Goal: Task Accomplishment & Management: Use online tool/utility

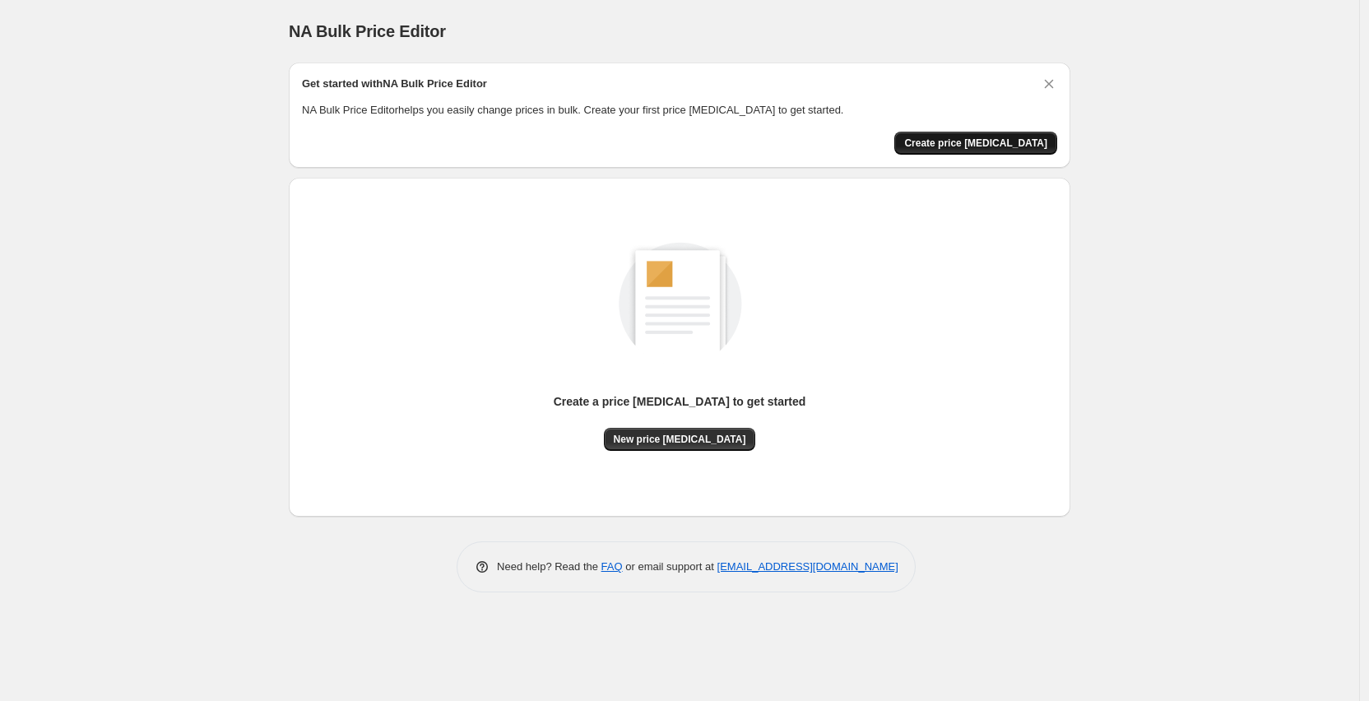
click at [1007, 144] on span "Create price [MEDICAL_DATA]" at bounding box center [975, 143] width 143 height 13
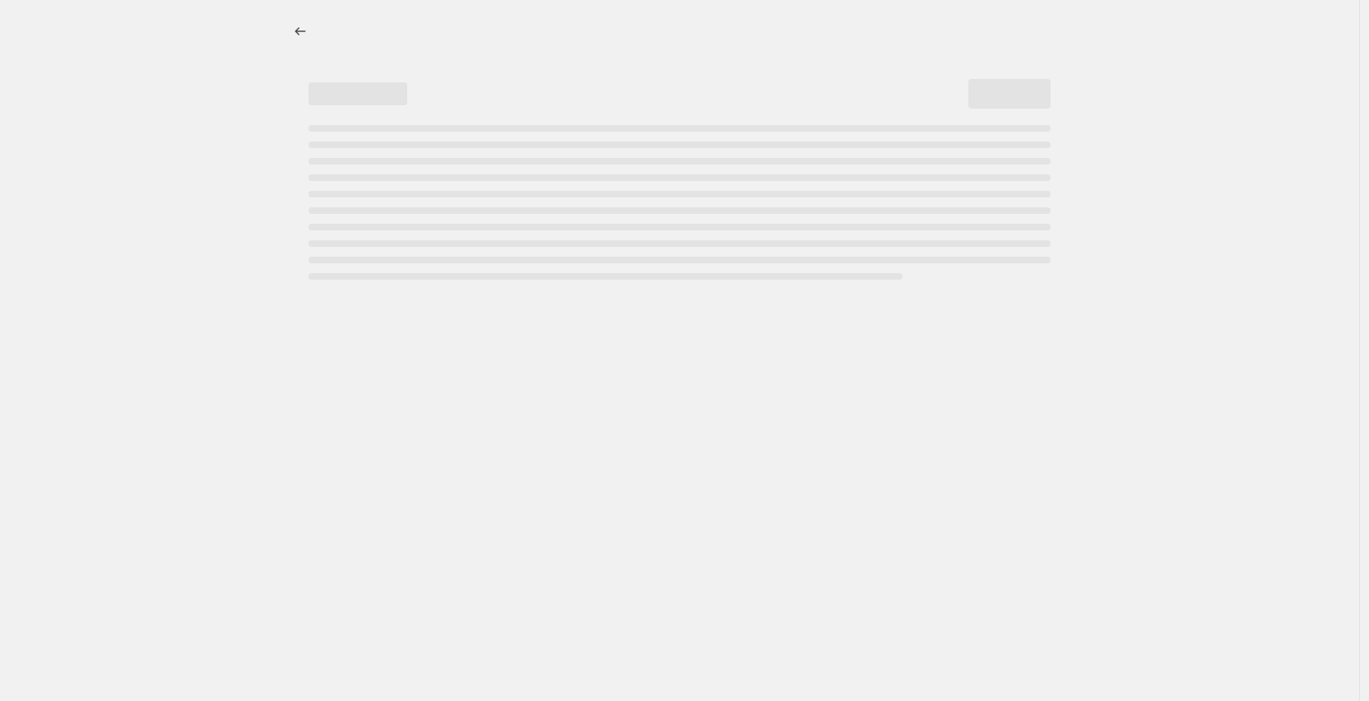
select select "percentage"
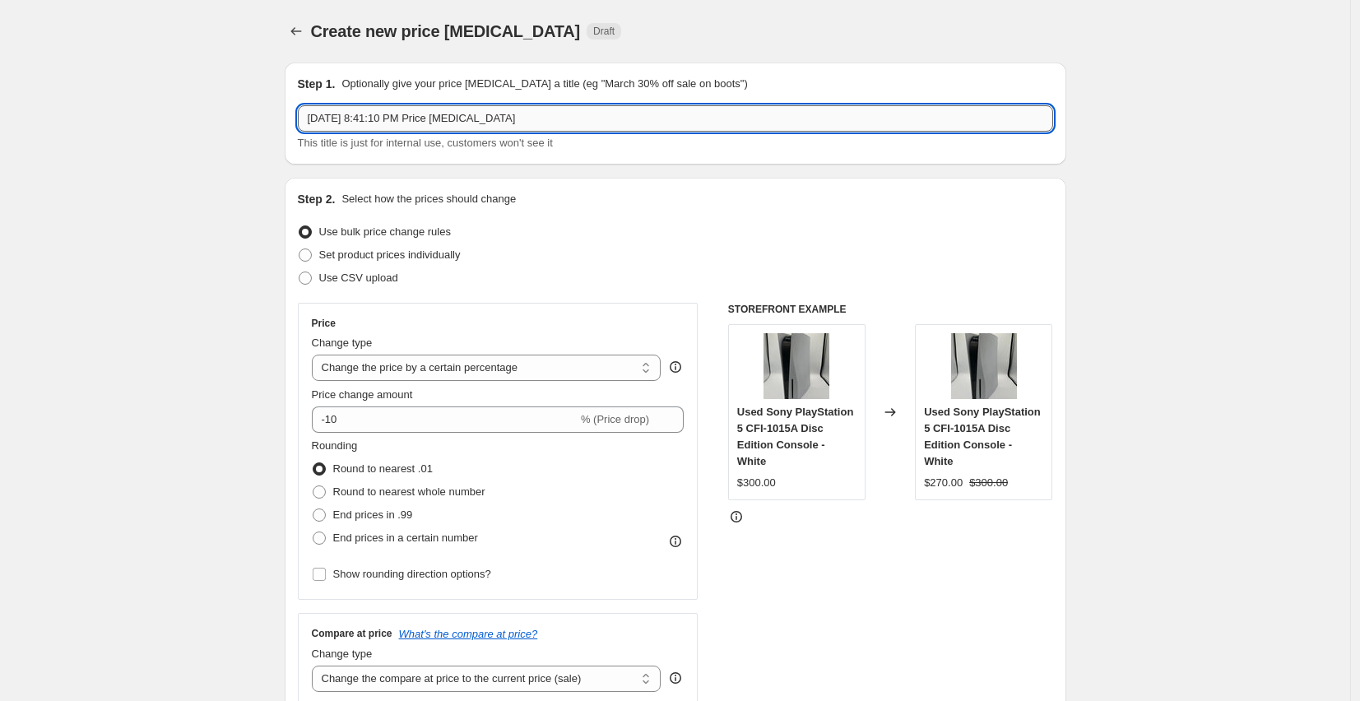
click at [677, 121] on input "[DATE] 8:41:10 PM Price [MEDICAL_DATA]" at bounding box center [675, 118] width 755 height 26
drag, startPoint x: 672, startPoint y: 121, endPoint x: 507, endPoint y: 112, distance: 164.7
click at [507, 112] on input "[DATE] 8:41:10 PM Price [MEDICAL_DATA]" at bounding box center [675, 118] width 755 height 26
click at [447, 116] on input "[DATE] 8:41:10 PM Markdown" at bounding box center [675, 118] width 755 height 26
type input "[DATE] 8:41:10 PM Weekly Markdown"
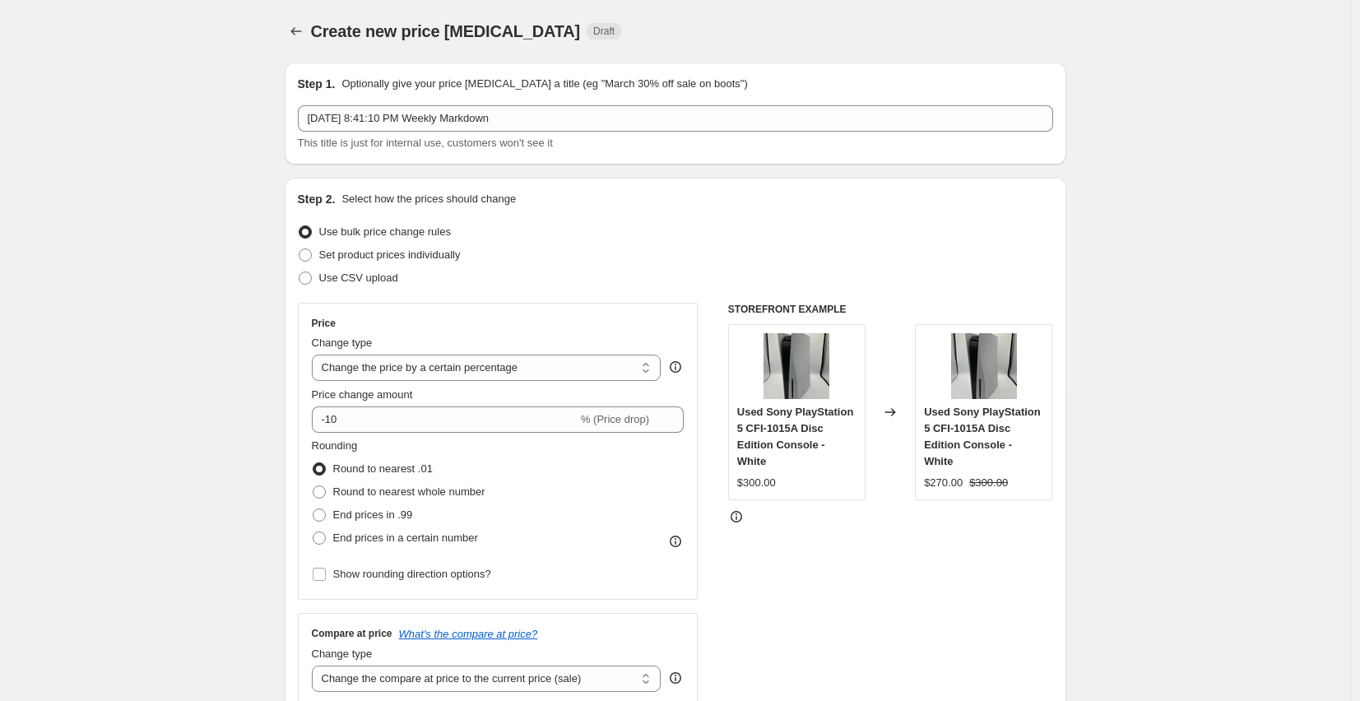
click at [767, 136] on div "This title is just for internal use, customers won't see it" at bounding box center [675, 143] width 755 height 16
click at [312, 256] on span at bounding box center [305, 254] width 13 height 13
click at [299, 249] on input "Set product prices individually" at bounding box center [299, 248] width 1 height 1
radio input "true"
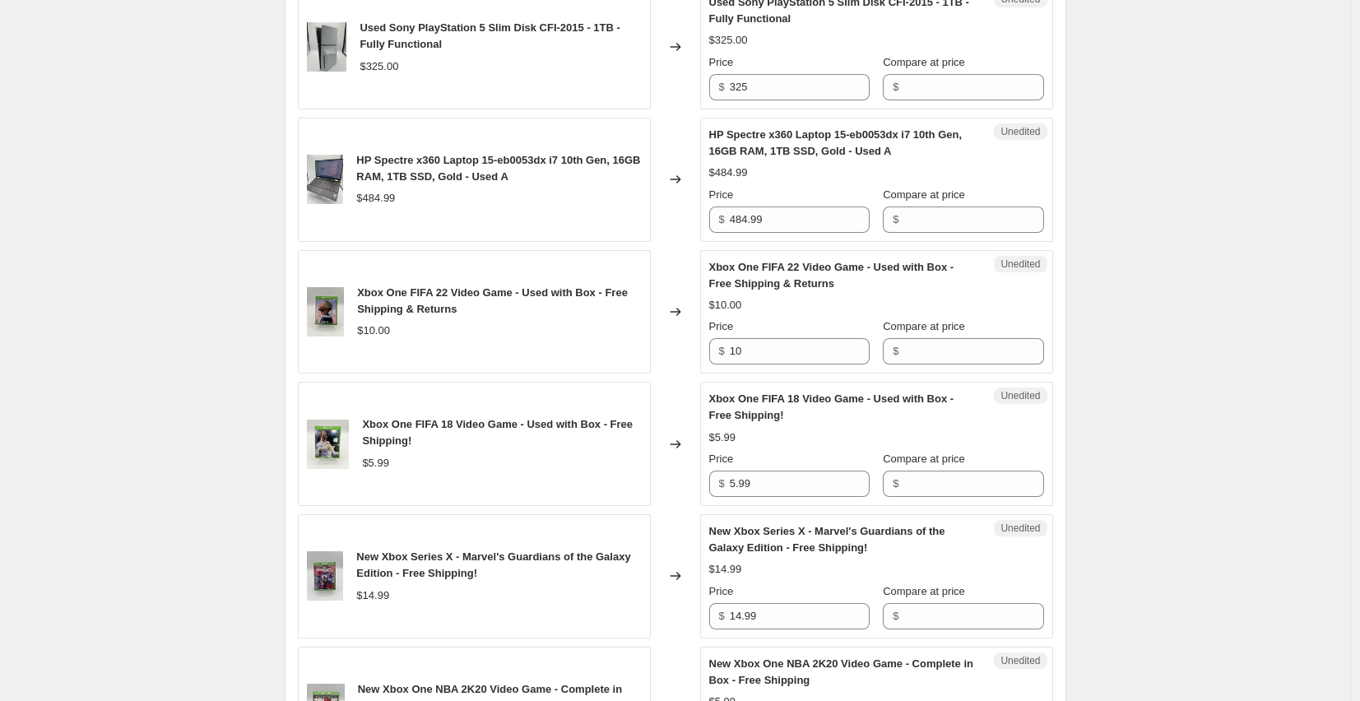
scroll to position [986, 0]
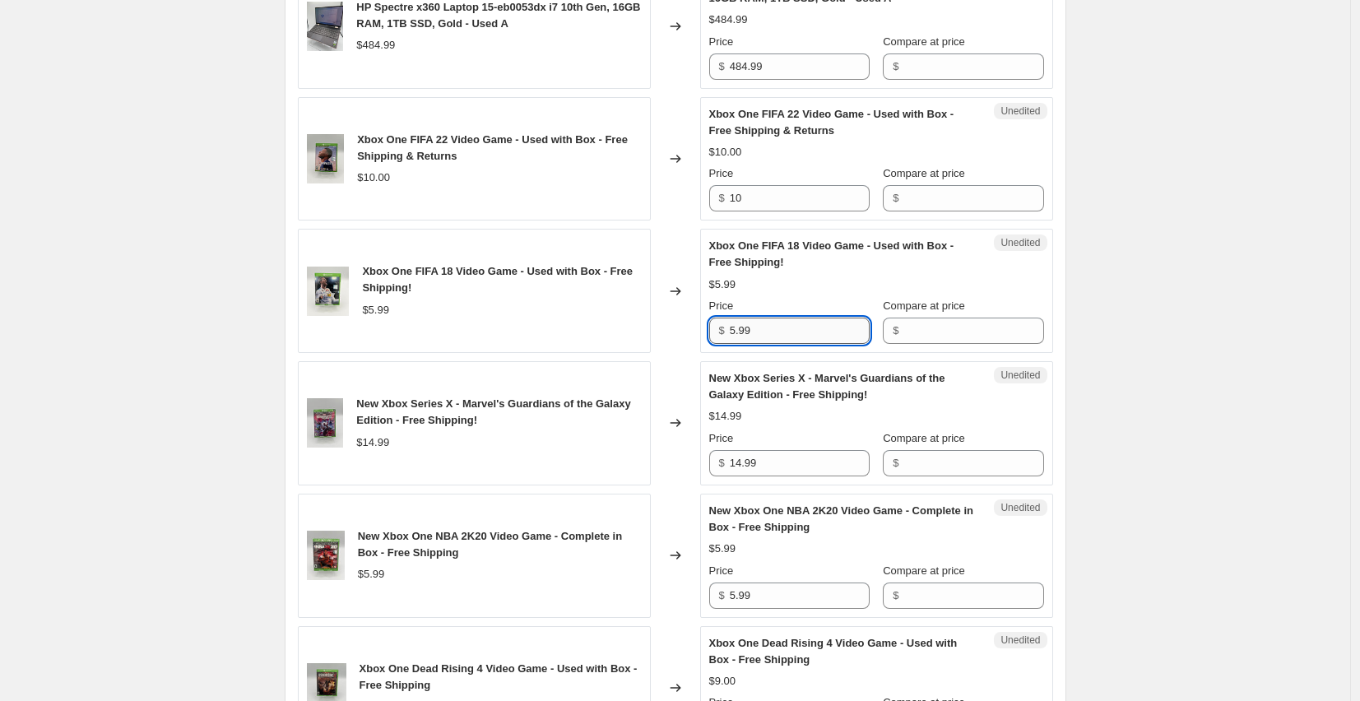
click at [789, 331] on input "5.99" at bounding box center [800, 330] width 140 height 26
drag, startPoint x: 773, startPoint y: 331, endPoint x: 724, endPoint y: 333, distance: 49.4
click at [724, 333] on div "$ 5.99" at bounding box center [789, 330] width 160 height 26
type input "3"
type input "4.98"
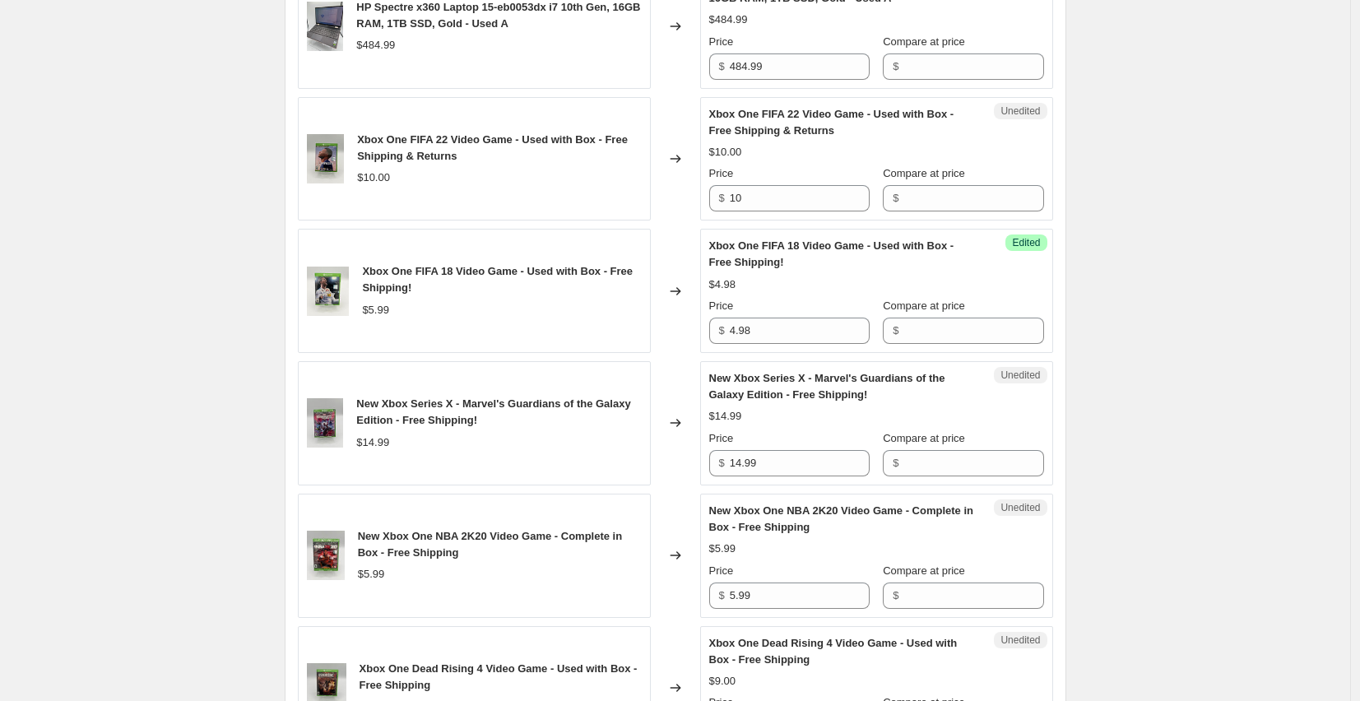
click at [985, 273] on div "Xbox One FIFA 18 Video Game - Used with Box - Free Shipping! $4.98 Price $ 4.98…" at bounding box center [876, 291] width 335 height 106
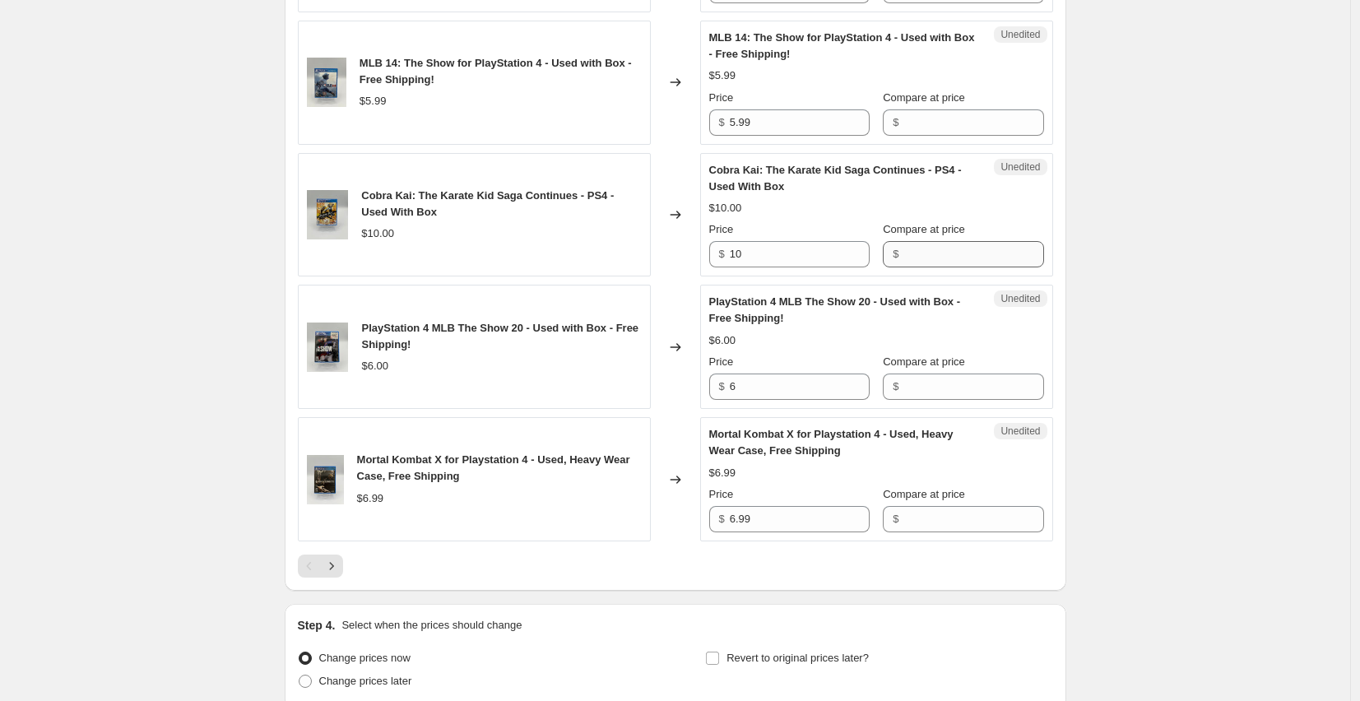
scroll to position [2794, 0]
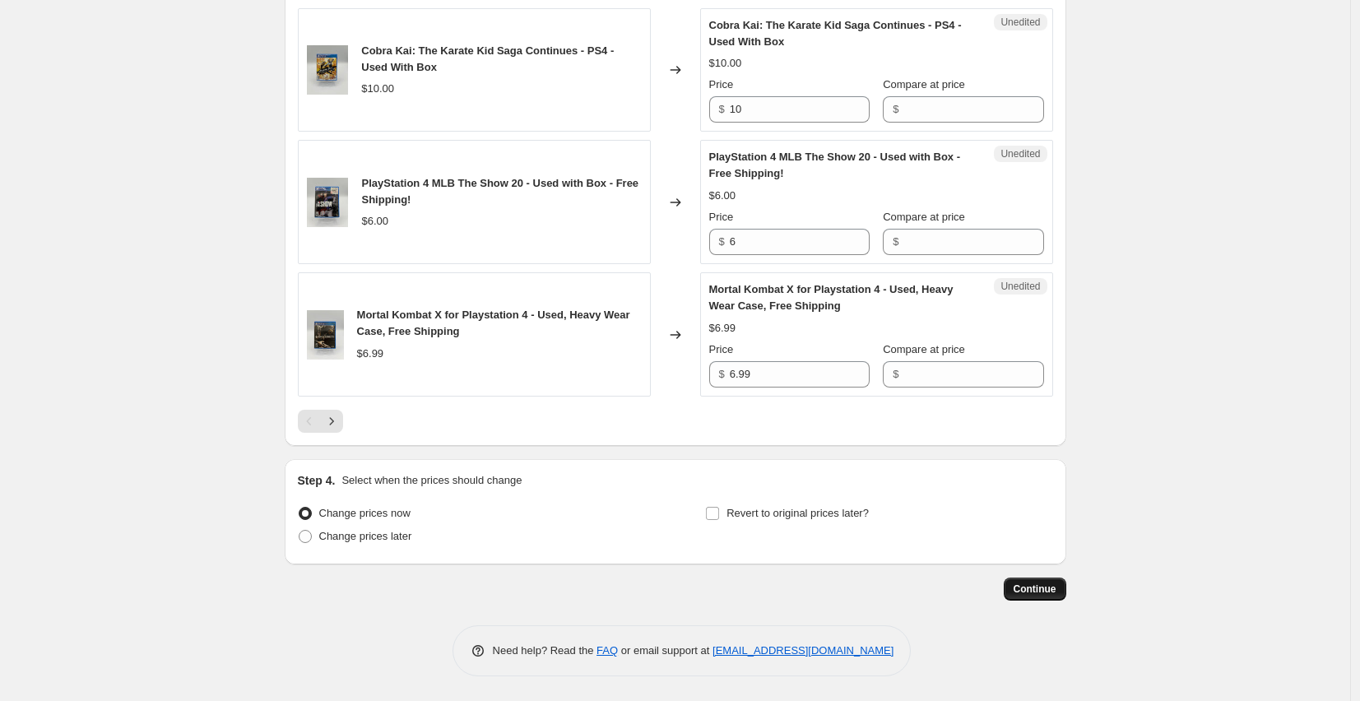
click at [1041, 582] on button "Continue" at bounding box center [1034, 588] width 63 height 23
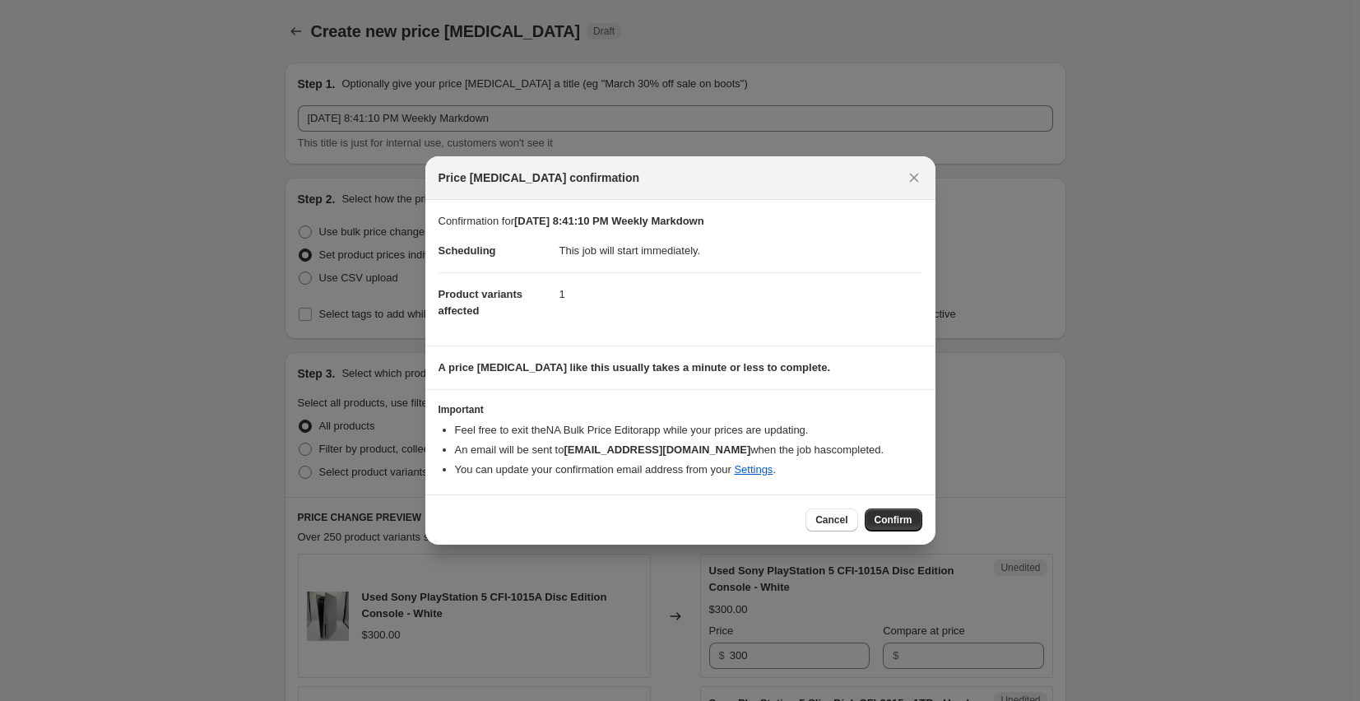
scroll to position [0, 0]
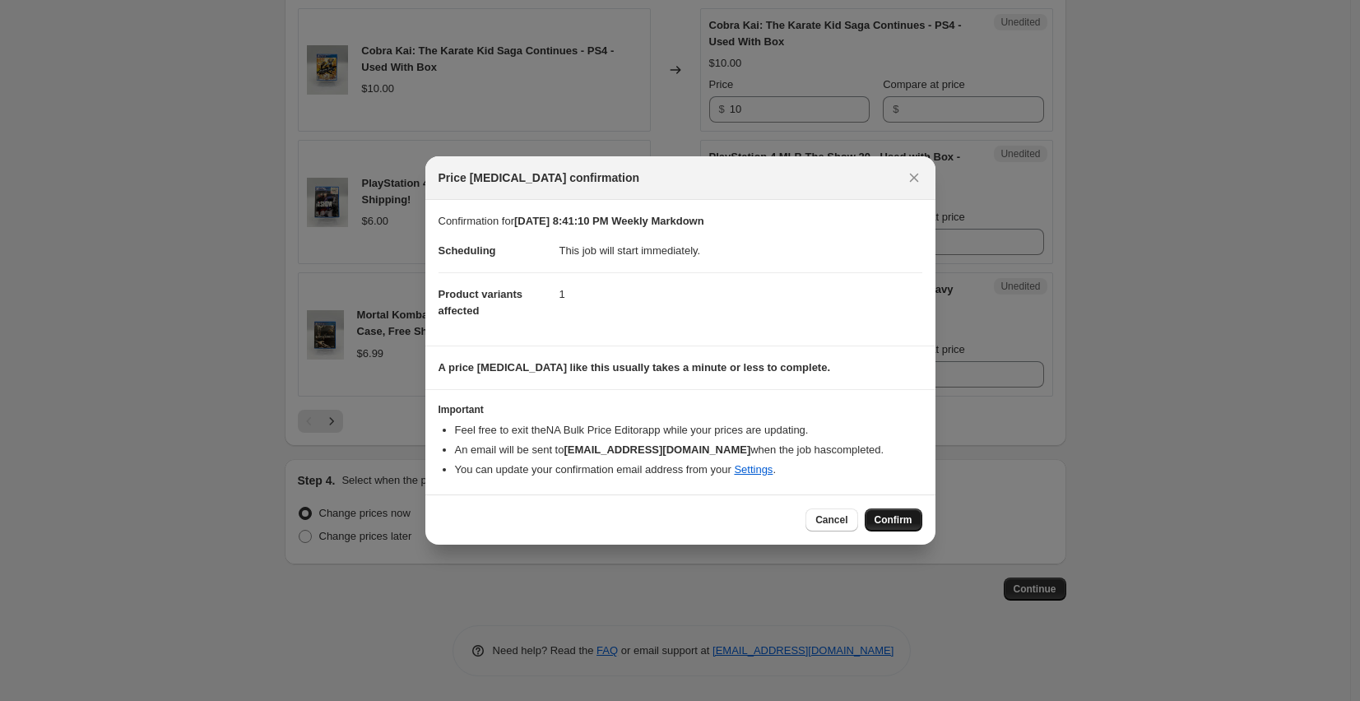
click at [893, 521] on span "Confirm" at bounding box center [893, 519] width 38 height 13
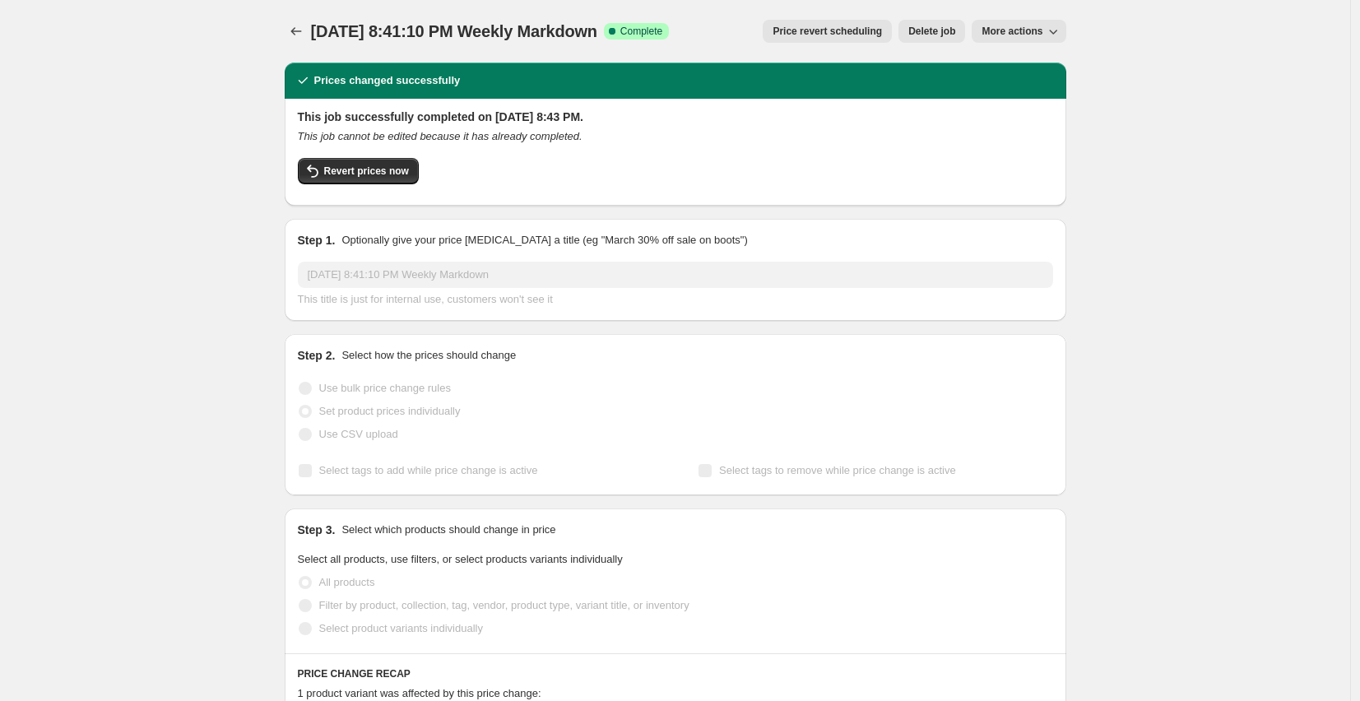
click at [1046, 16] on div "[DATE] 8:41:10 PM Weekly Markdown. This page is ready [DATE] 8:41:10 PM Weekly …" at bounding box center [675, 31] width 781 height 63
click at [1042, 26] on span "More actions" at bounding box center [1011, 31] width 61 height 13
click at [1040, 31] on span "More actions" at bounding box center [1011, 31] width 61 height 13
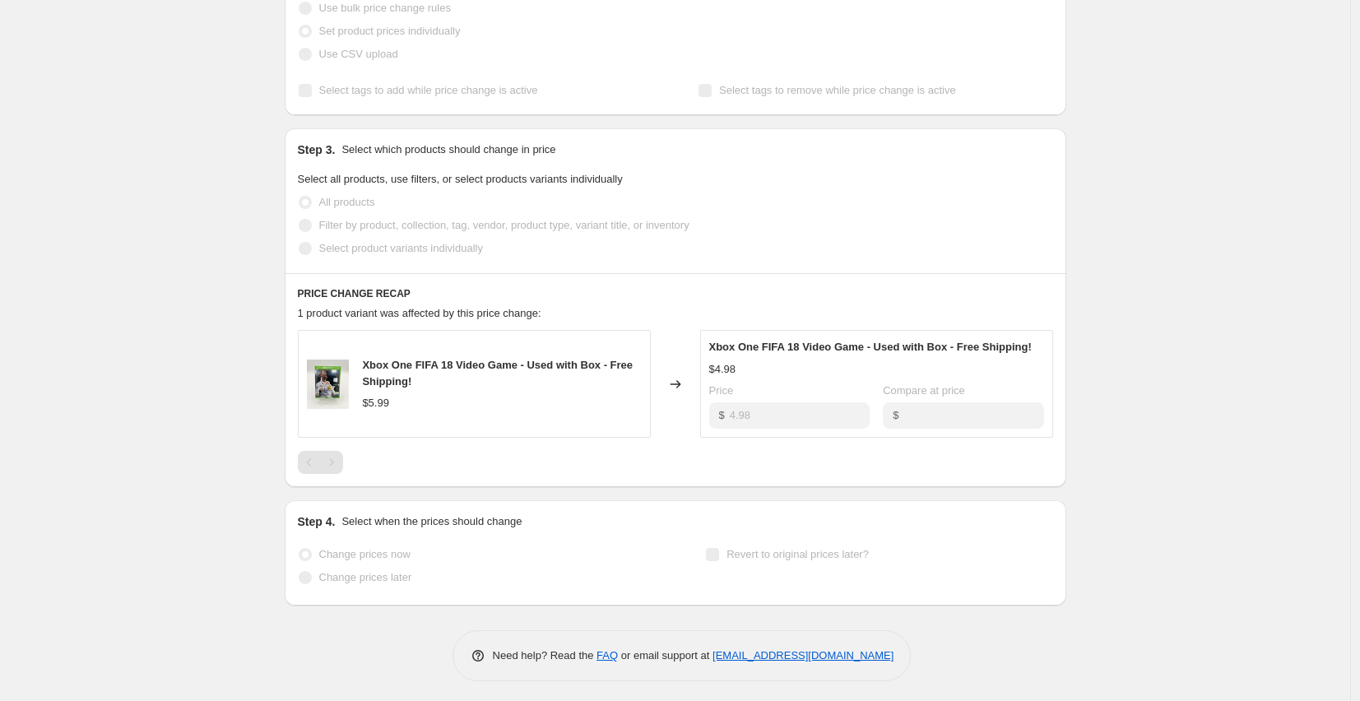
scroll to position [385, 0]
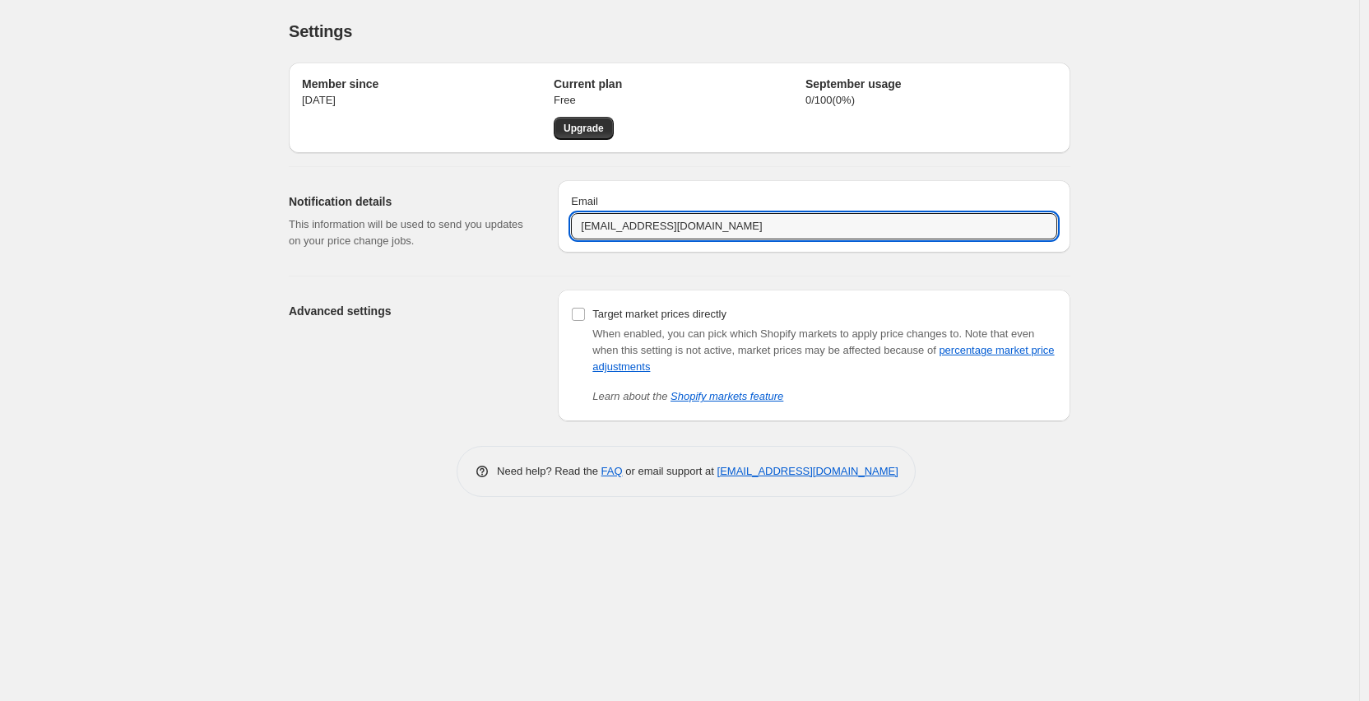
drag, startPoint x: 630, startPoint y: 230, endPoint x: 553, endPoint y: 225, distance: 77.5
click at [552, 226] on div "Notification details This information will be used to send you updates on your …" at bounding box center [673, 214] width 795 height 95
type input "[PERSON_NAME][EMAIL_ADDRESS][DOMAIN_NAME]"
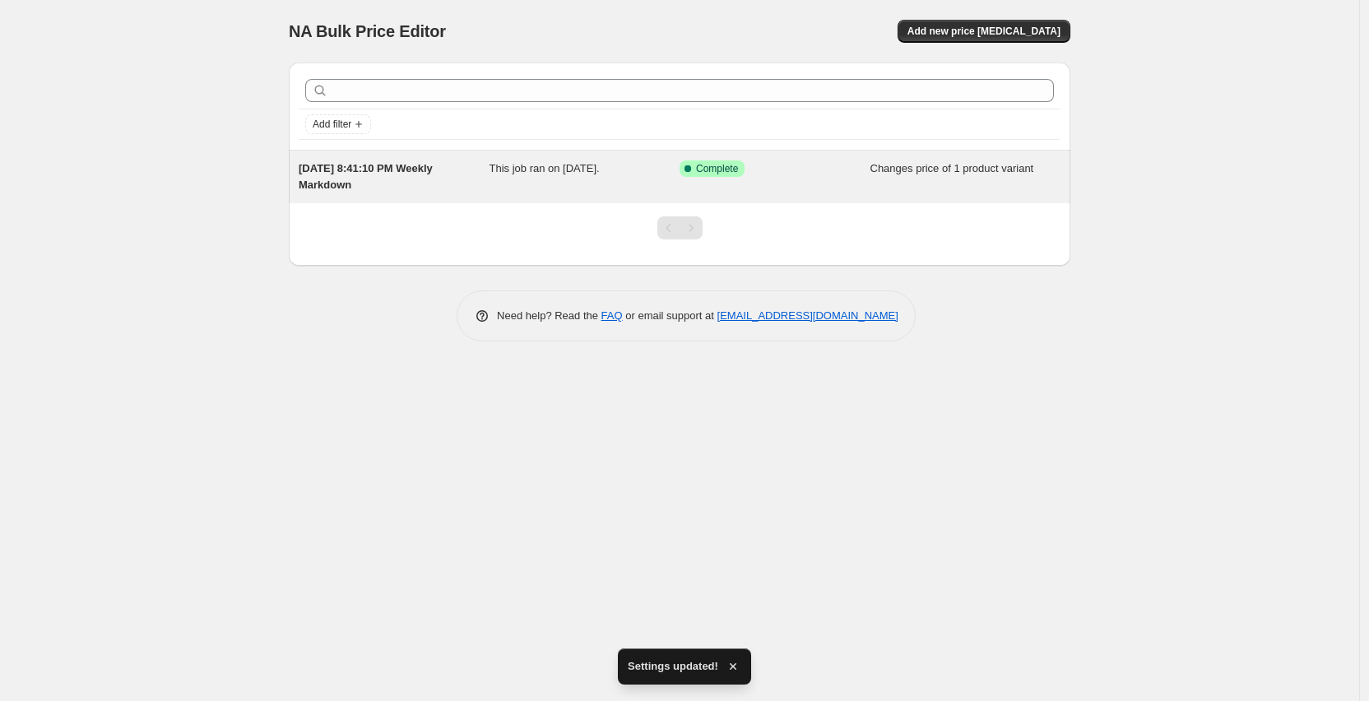
click at [579, 173] on span "This job ran on [DATE]." at bounding box center [544, 168] width 110 height 12
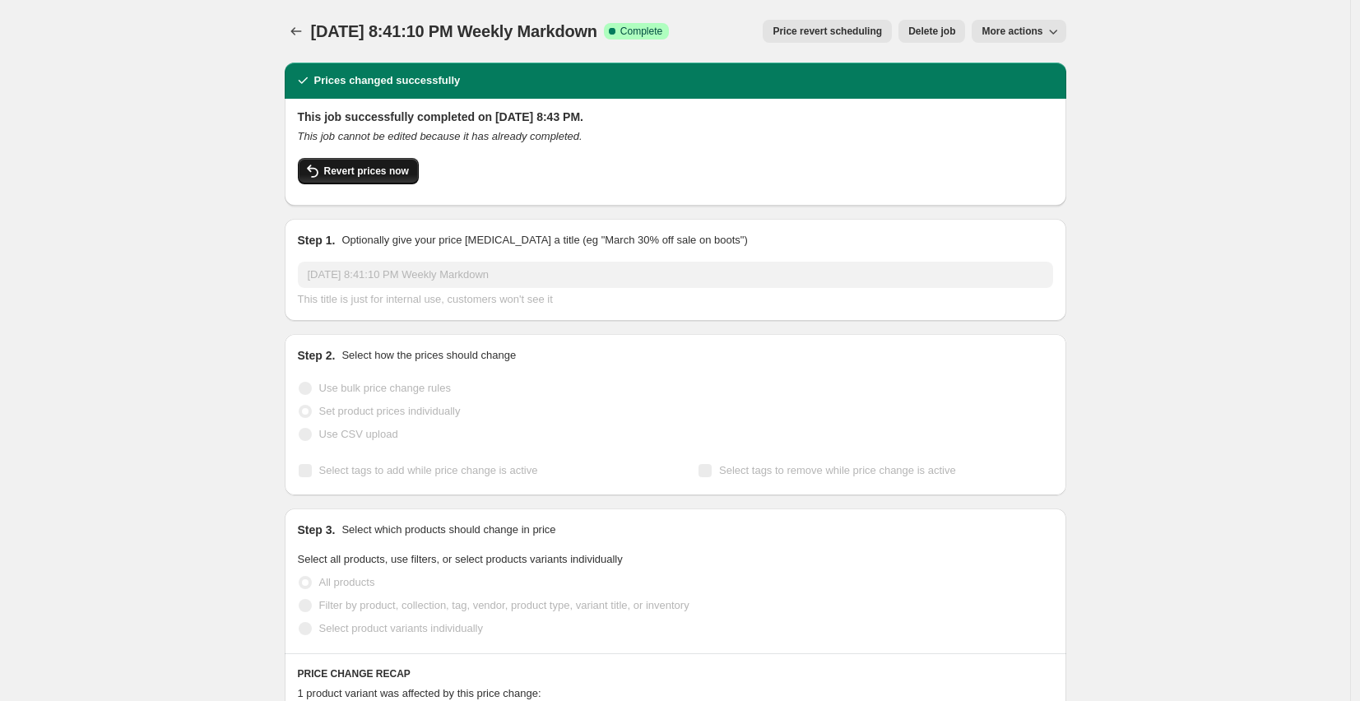
click at [368, 170] on span "Revert prices now" at bounding box center [366, 170] width 85 height 13
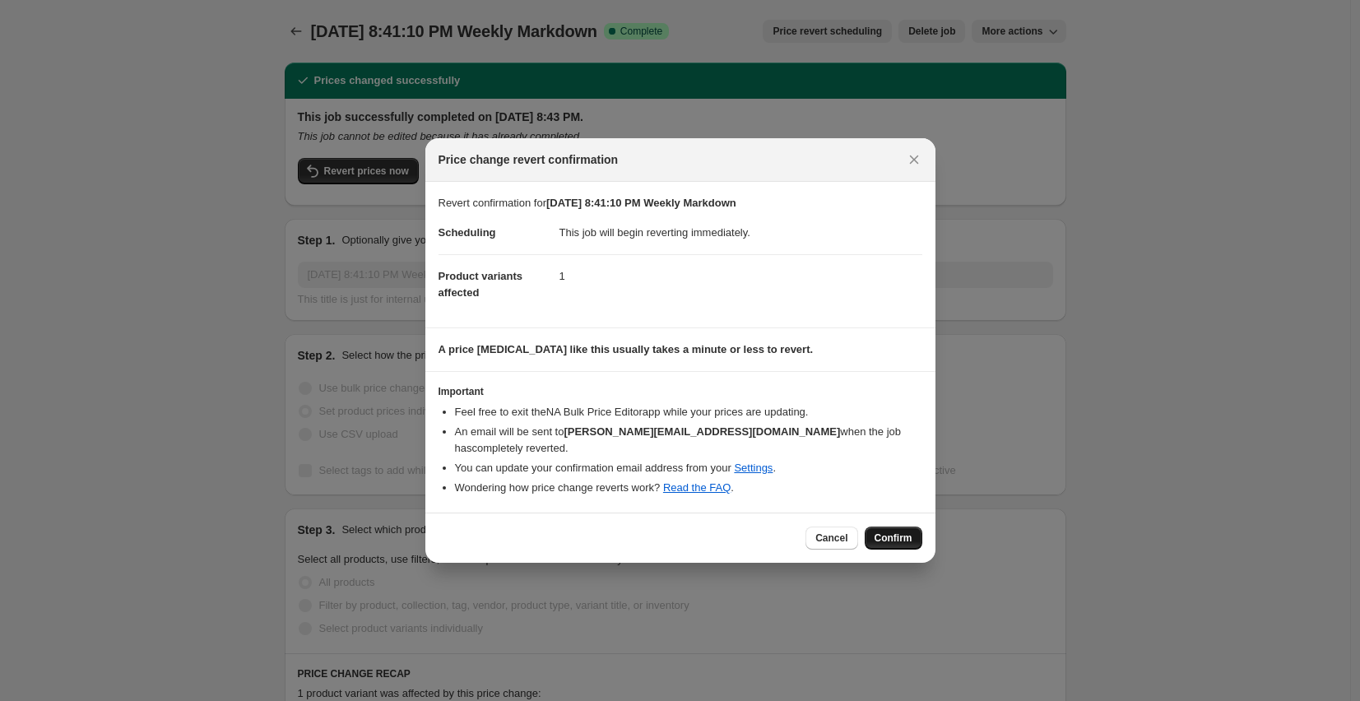
click at [907, 536] on span "Confirm" at bounding box center [893, 537] width 38 height 13
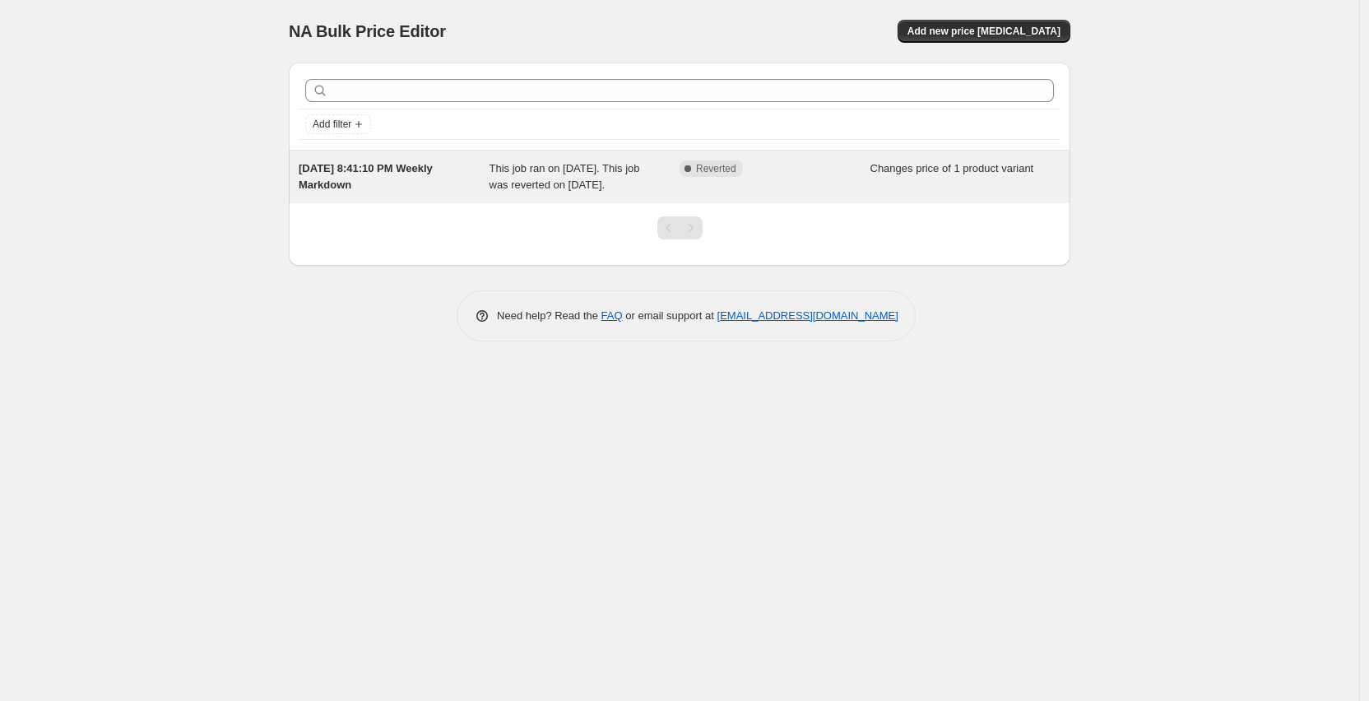
click at [545, 177] on div "This job ran on [DATE]. This job was reverted on [DATE]." at bounding box center [584, 176] width 191 height 33
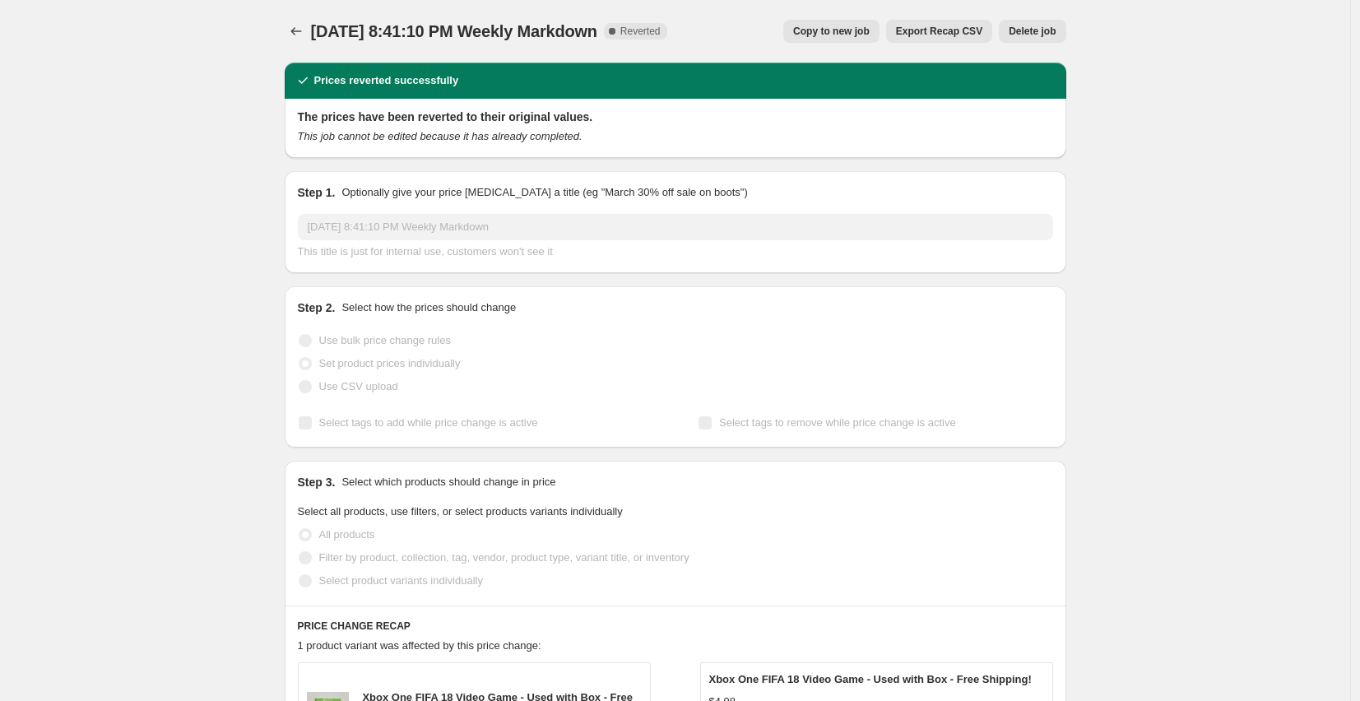
click at [850, 32] on span "Copy to new job" at bounding box center [831, 31] width 76 height 13
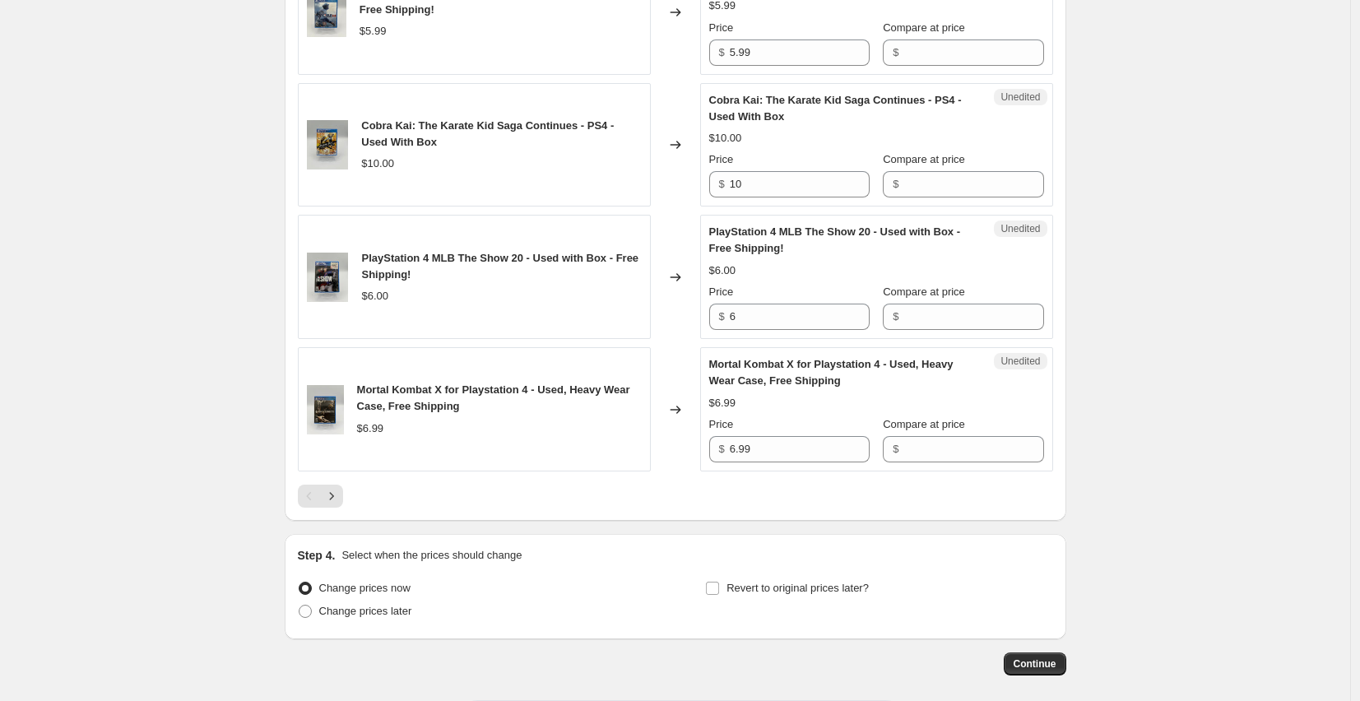
scroll to position [2794, 0]
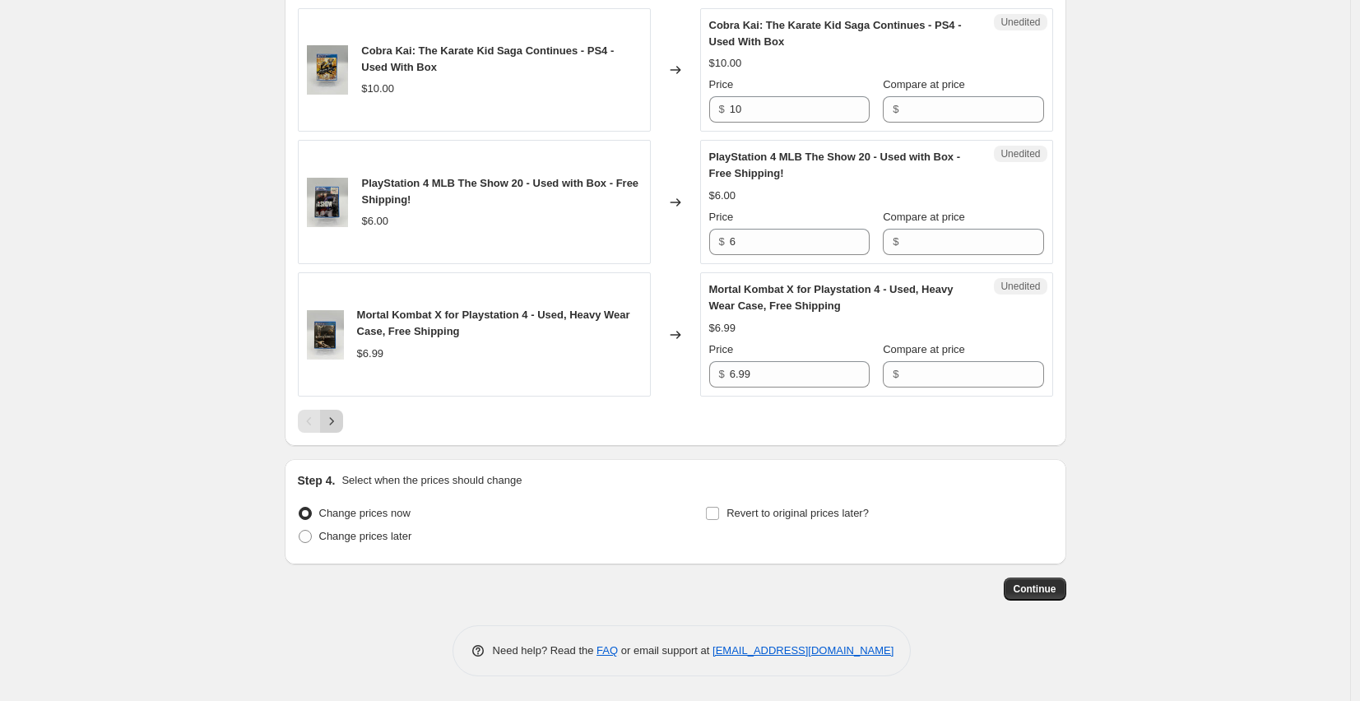
click at [340, 427] on icon "Next" at bounding box center [331, 421] width 16 height 16
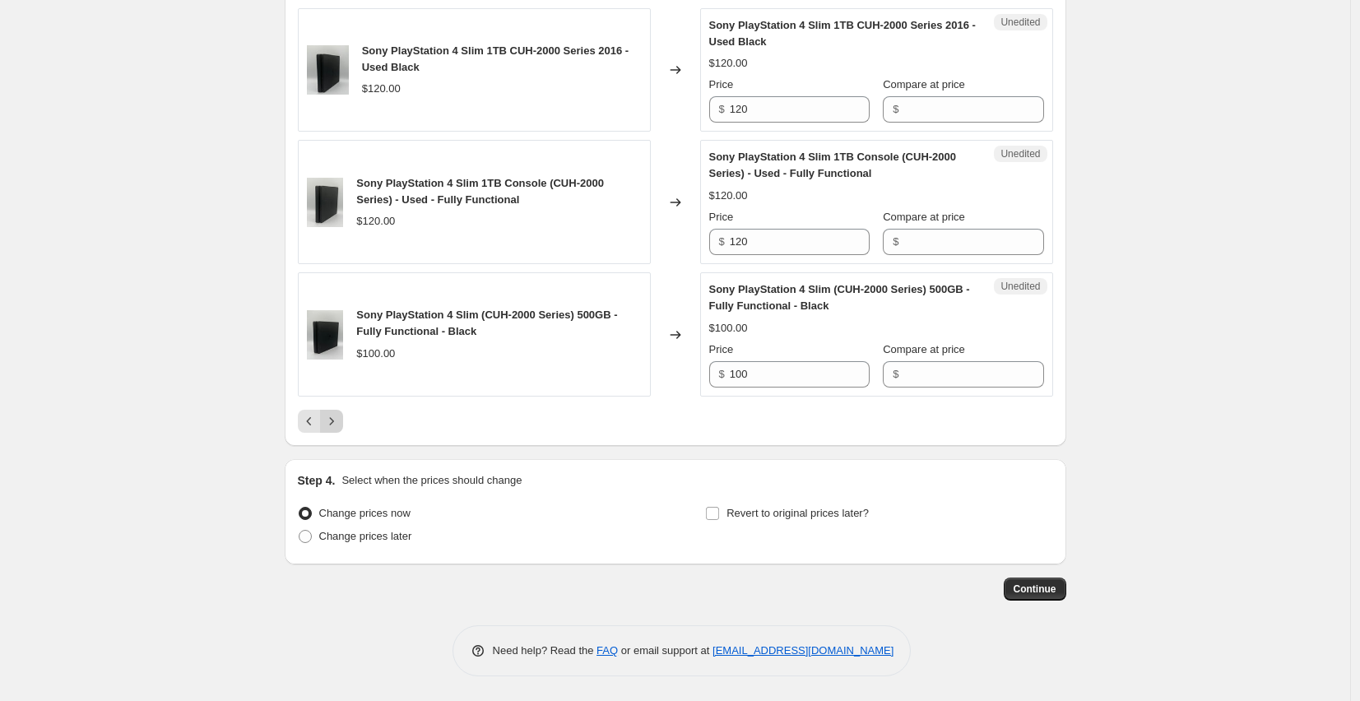
click at [340, 421] on icon "Next" at bounding box center [331, 421] width 16 height 16
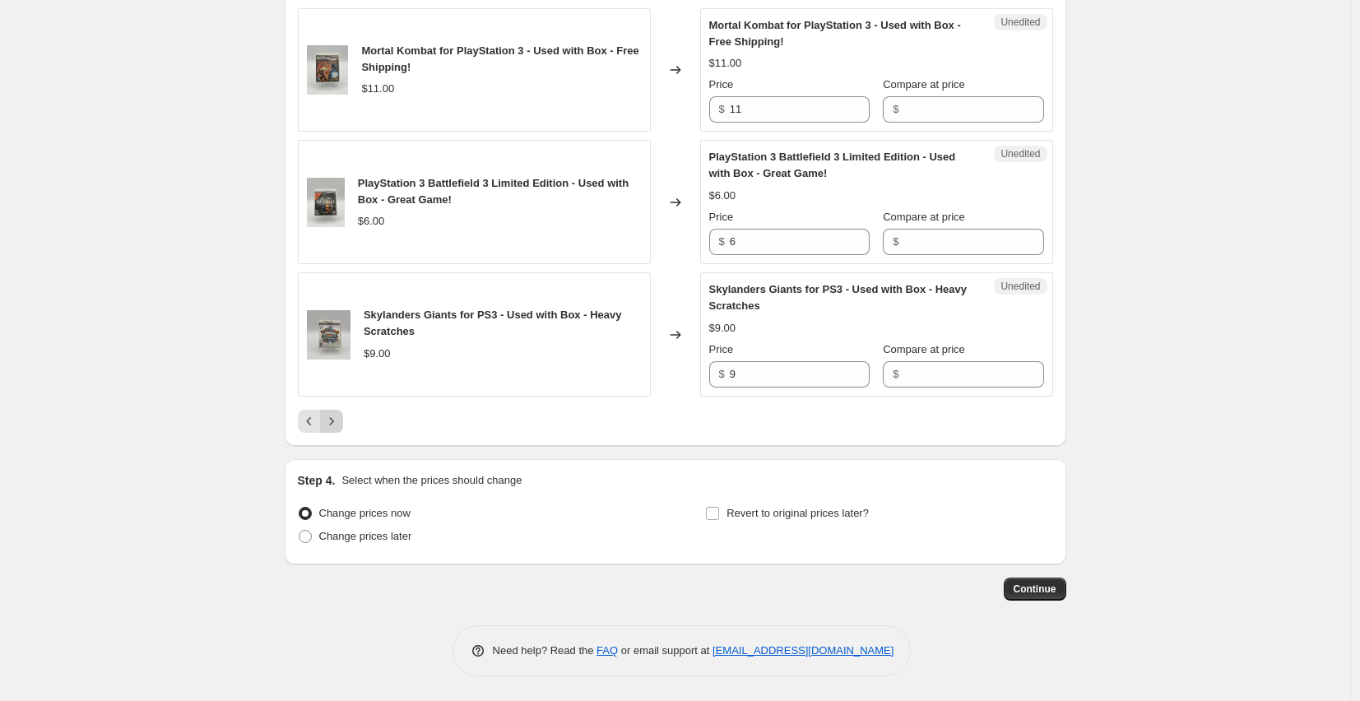
click at [340, 421] on icon "Next" at bounding box center [331, 421] width 16 height 16
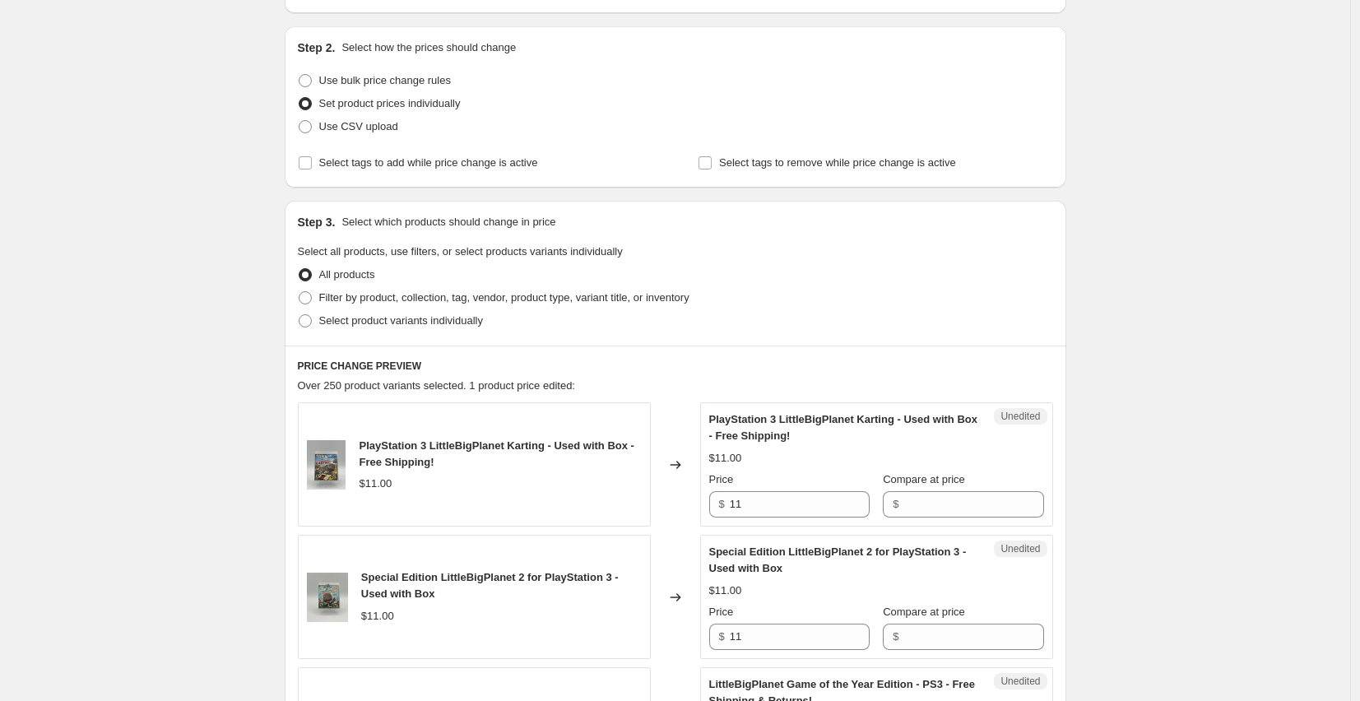
scroll to position [175, 0]
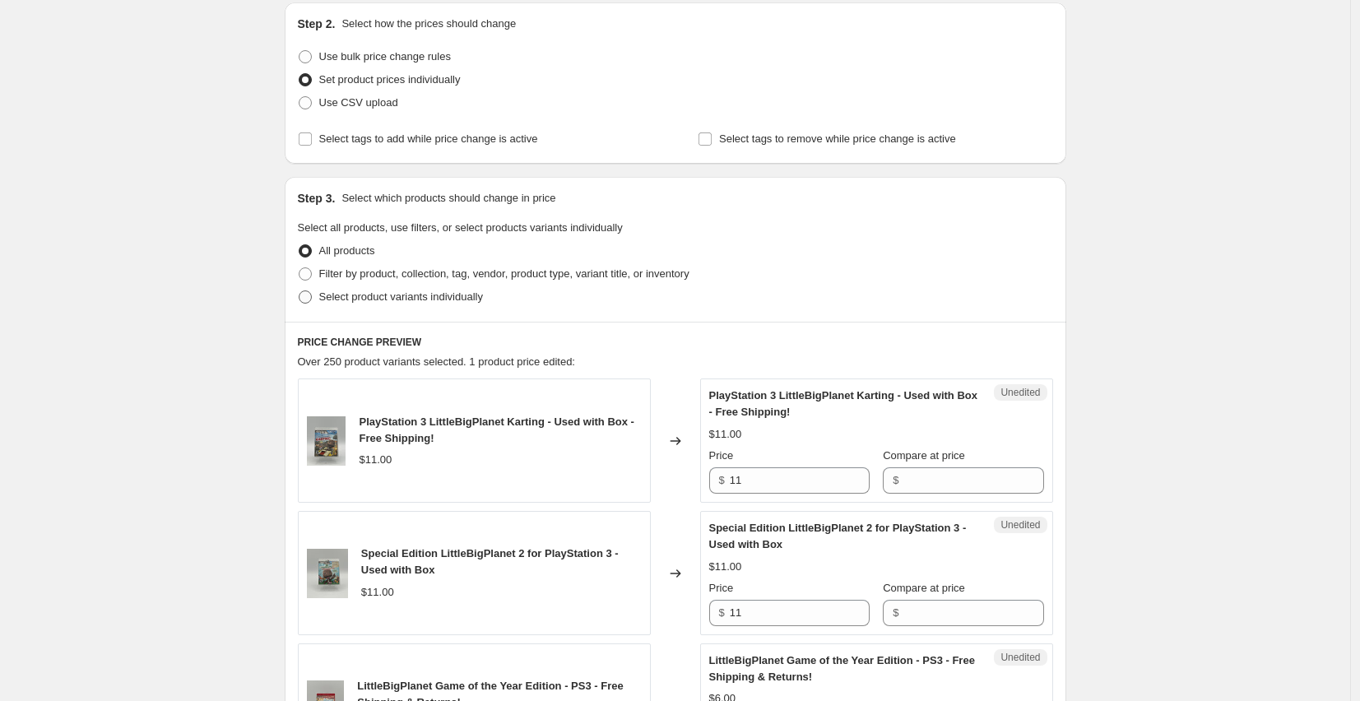
click at [310, 297] on span at bounding box center [305, 296] width 13 height 13
click at [299, 291] on input "Select product variants individually" at bounding box center [299, 290] width 1 height 1
radio input "true"
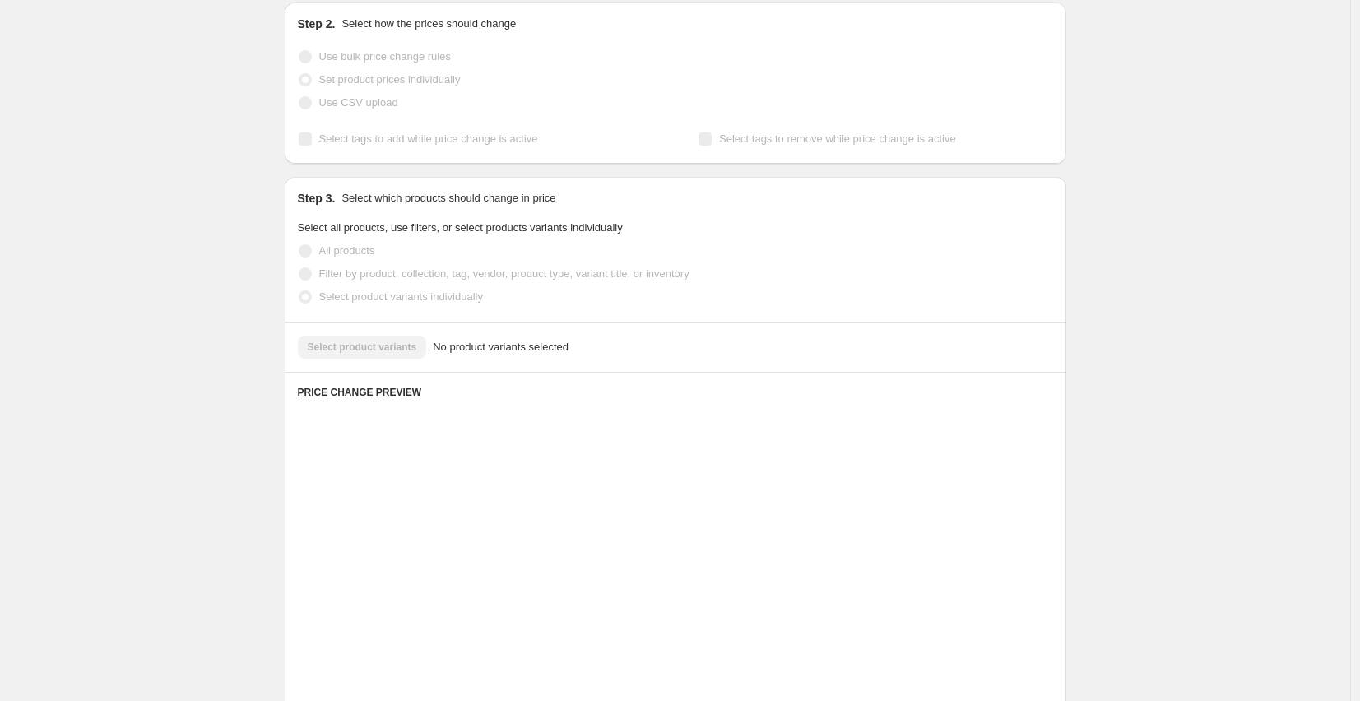
scroll to position [163, 0]
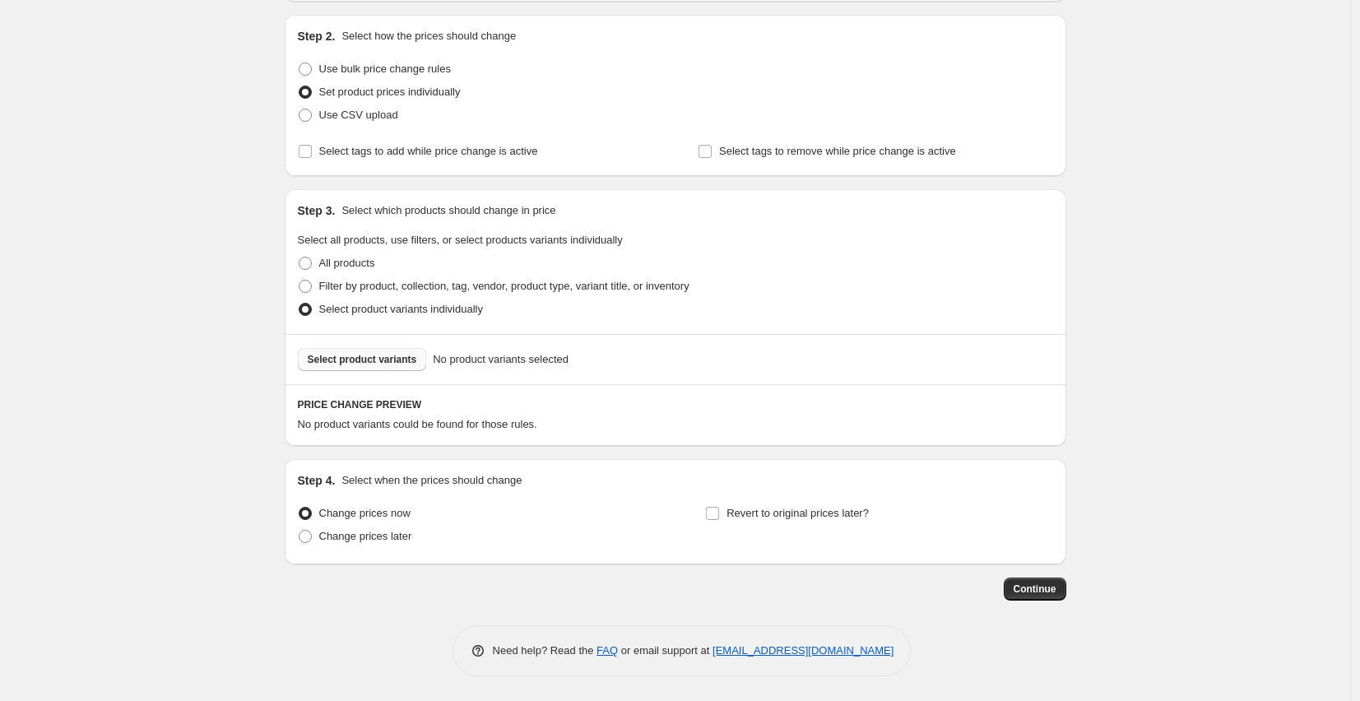
click at [365, 364] on span "Select product variants" at bounding box center [362, 359] width 109 height 13
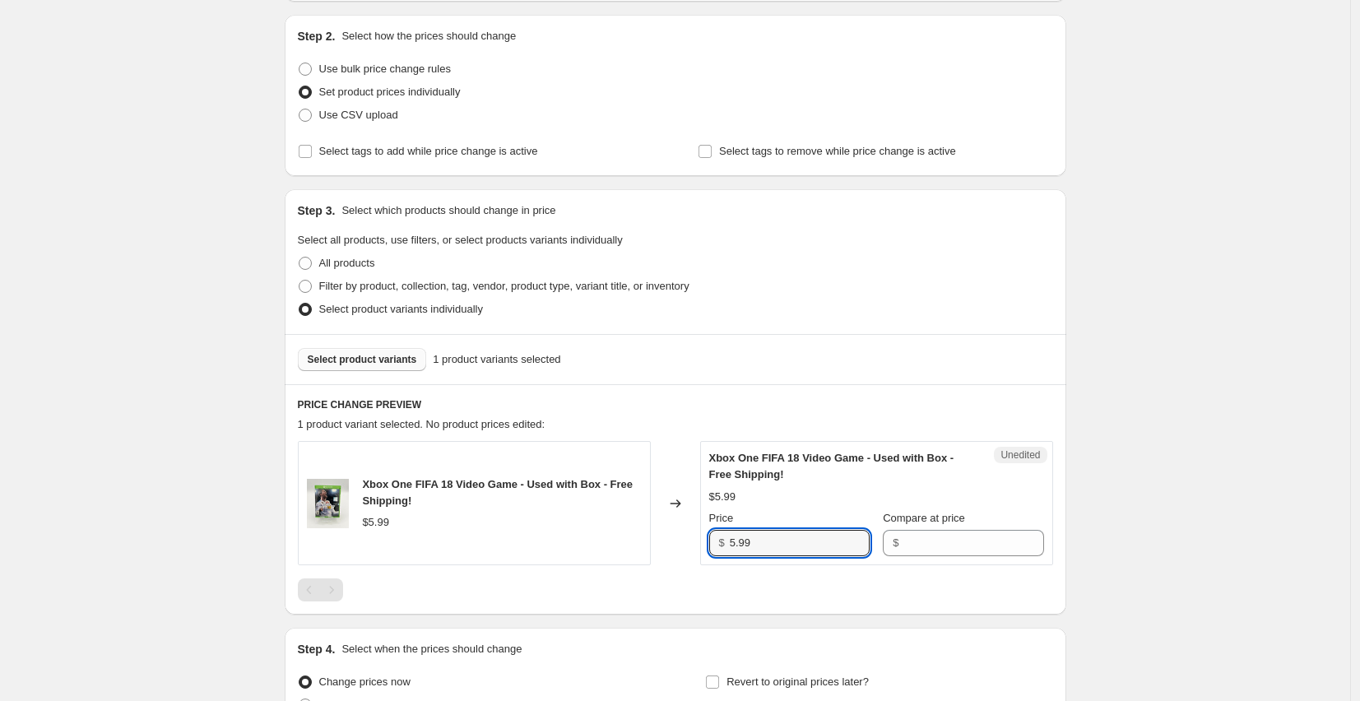
drag, startPoint x: 773, startPoint y: 545, endPoint x: 729, endPoint y: 544, distance: 44.4
click at [729, 544] on div "$ 5.99" at bounding box center [789, 543] width 160 height 26
type input "4.98"
click at [803, 394] on div "PRICE CHANGE PREVIEW 1 product variant selected. 1 product price edited: Xbox O…" at bounding box center [675, 499] width 781 height 230
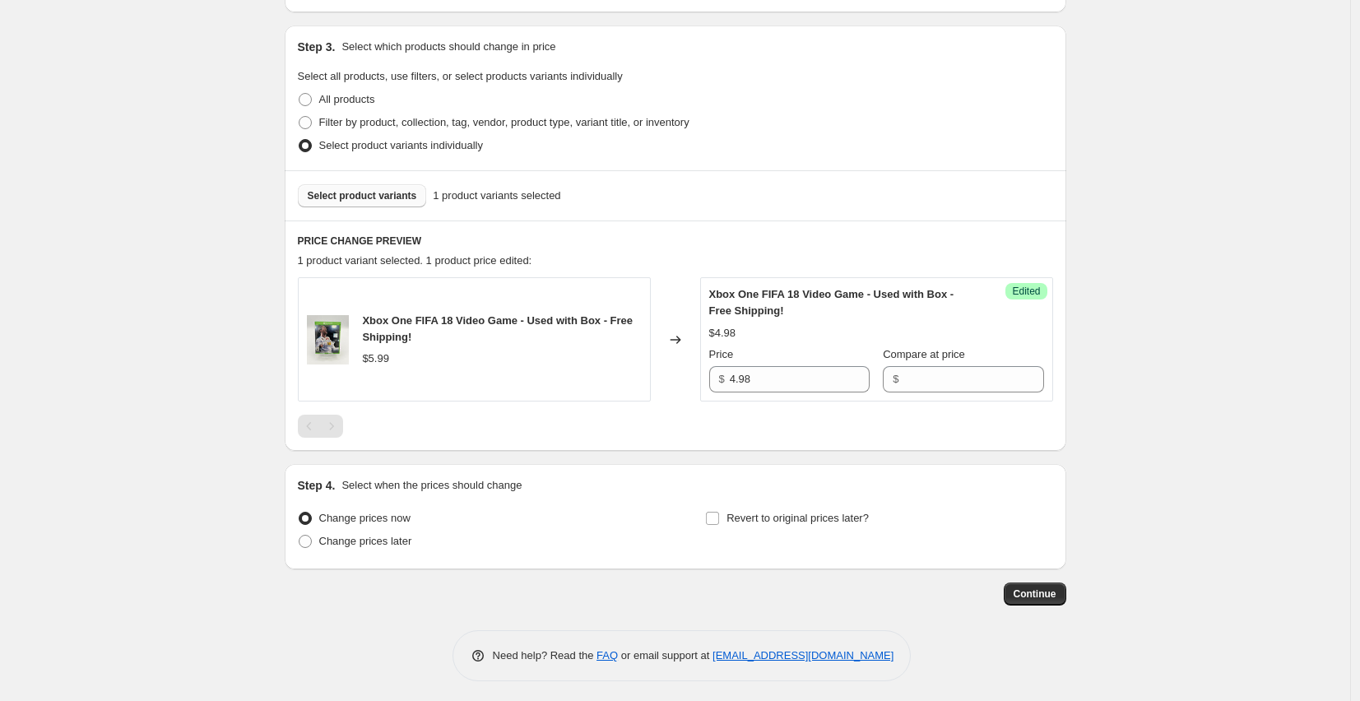
scroll to position [331, 0]
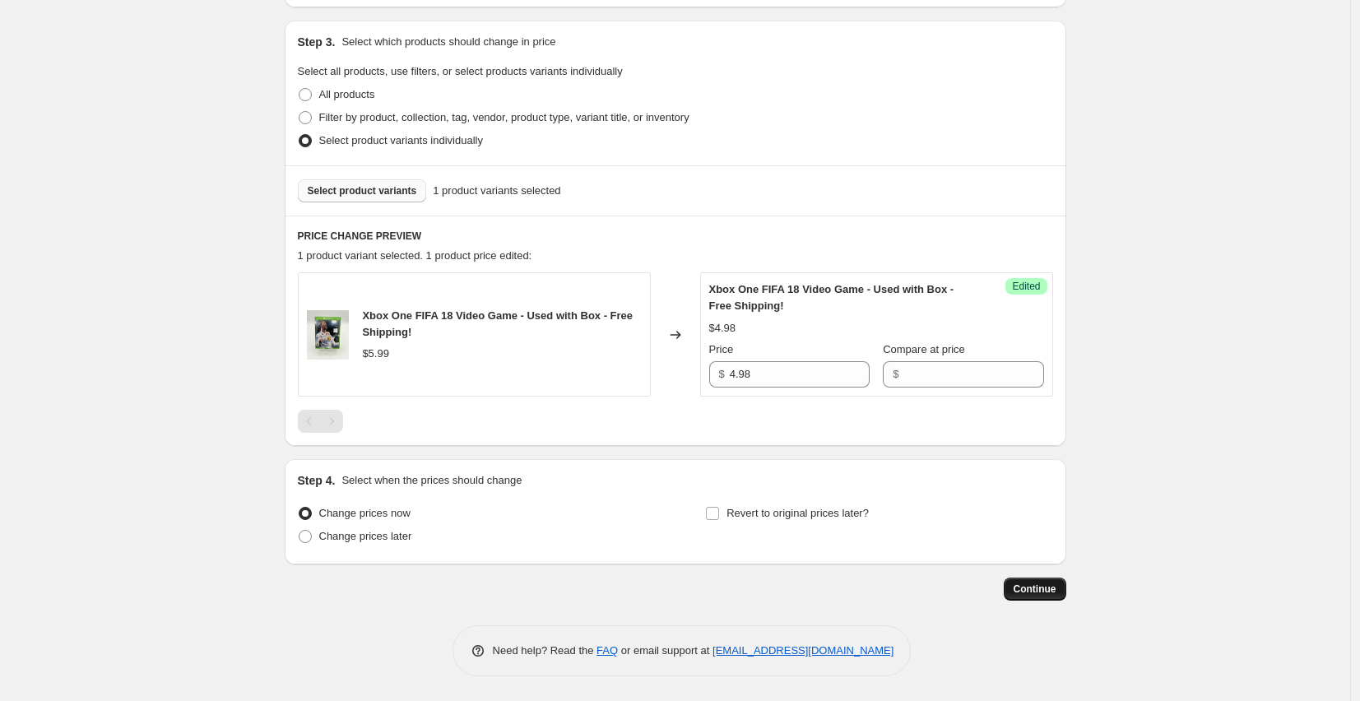
click at [1053, 591] on span "Continue" at bounding box center [1034, 588] width 43 height 13
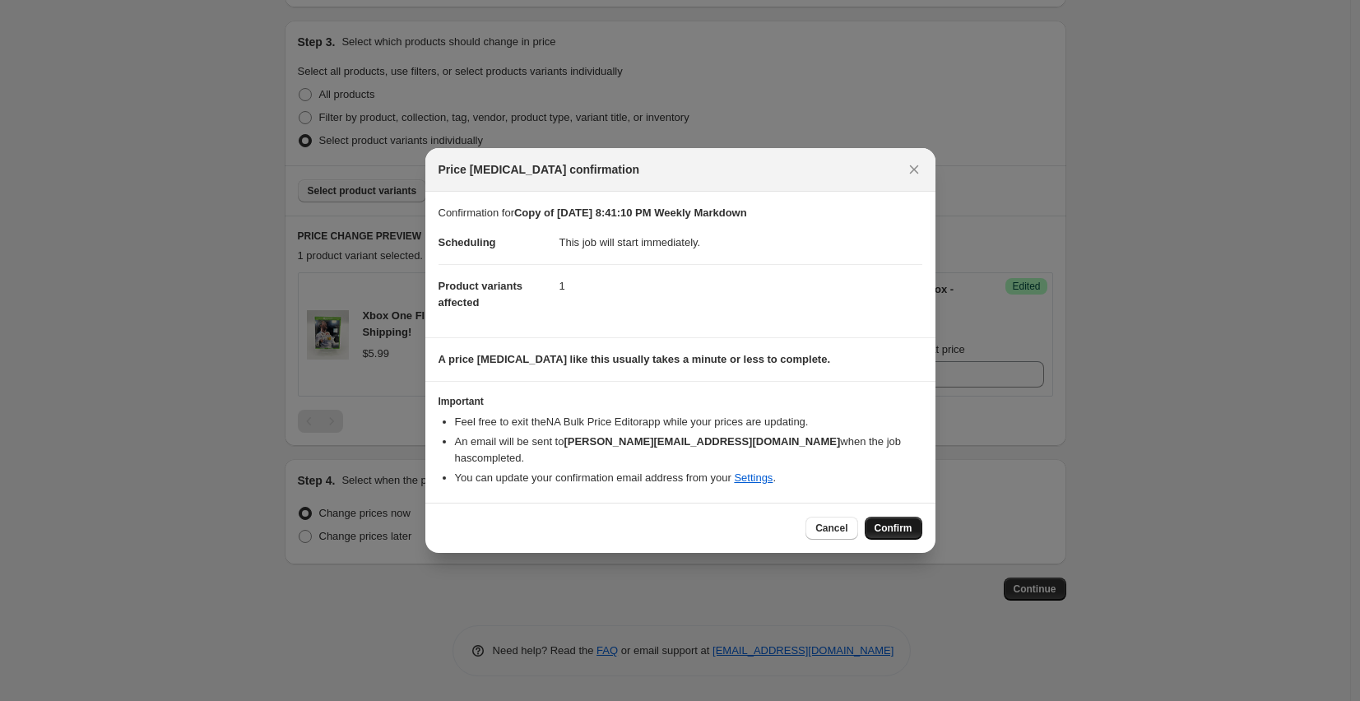
click at [902, 521] on span "Confirm" at bounding box center [893, 527] width 38 height 13
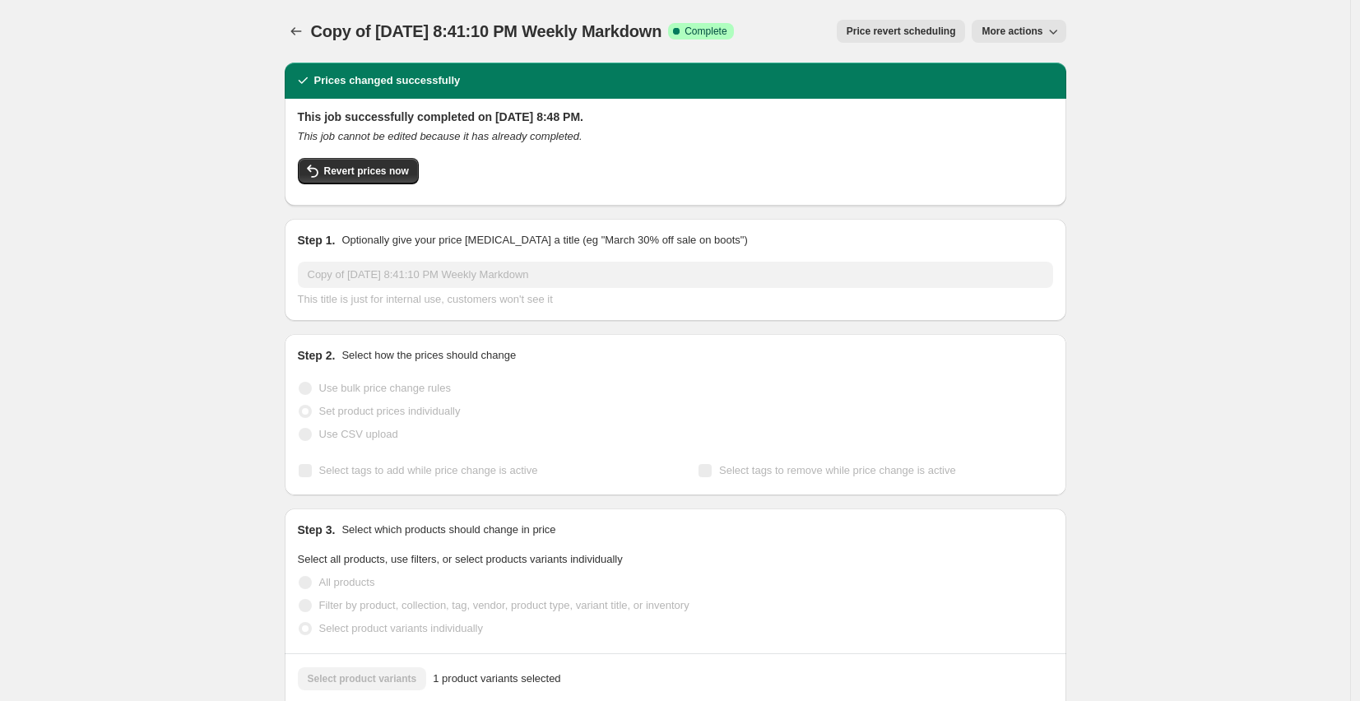
click at [1016, 32] on span "More actions" at bounding box center [1011, 31] width 61 height 13
click at [1024, 72] on span "Copy to new job" at bounding box center [1030, 66] width 90 height 16
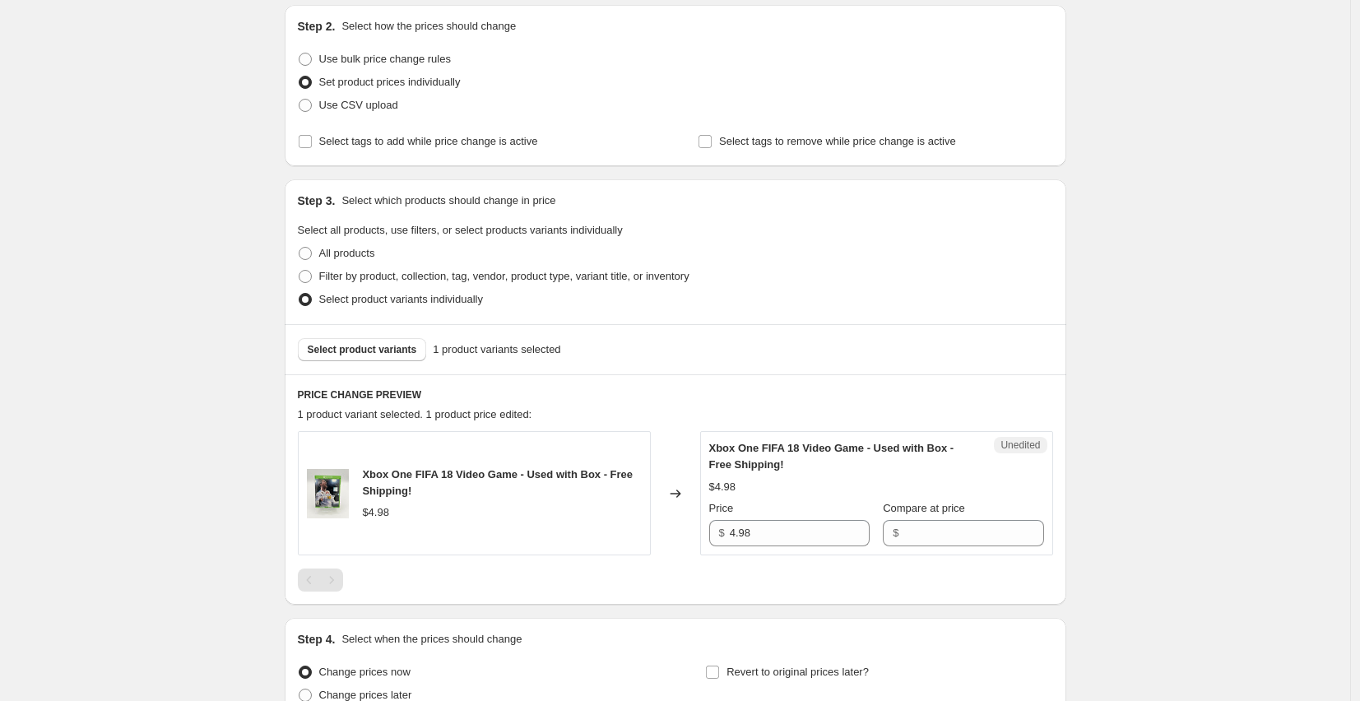
scroll to position [198, 0]
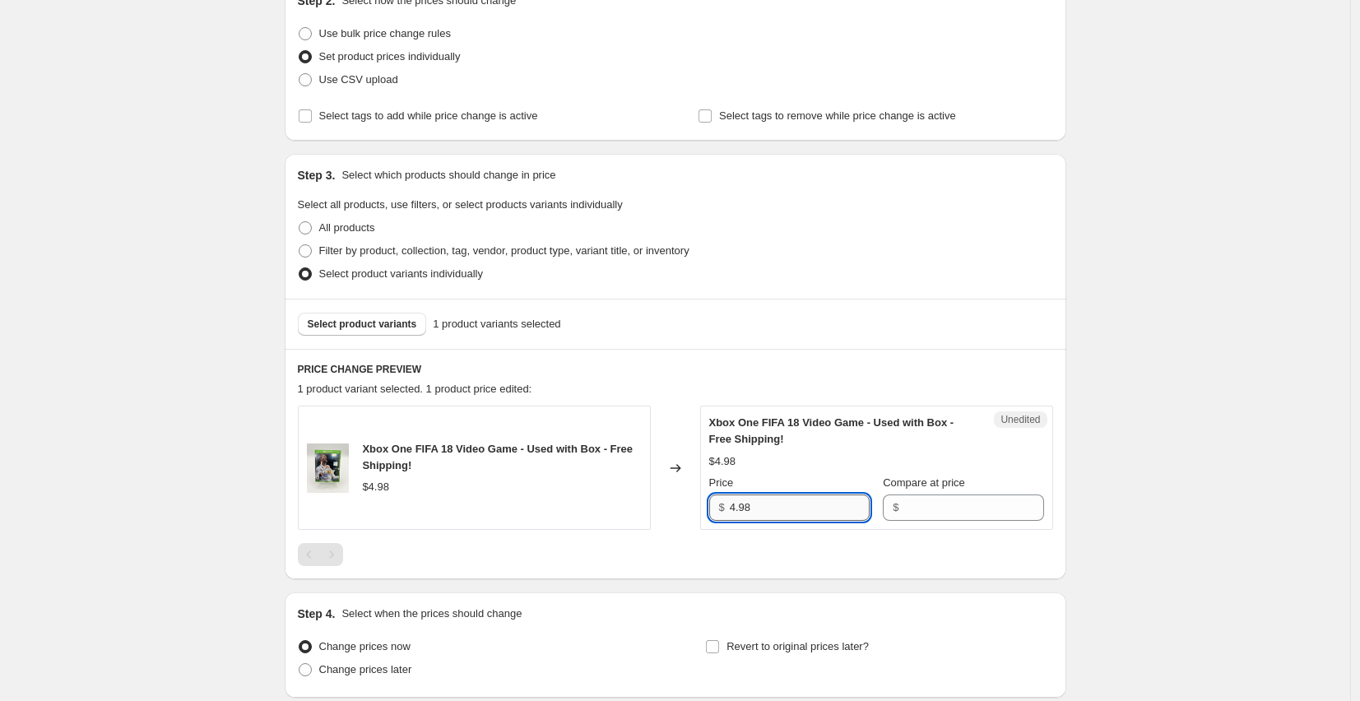
click at [789, 507] on input "4.98" at bounding box center [800, 507] width 140 height 26
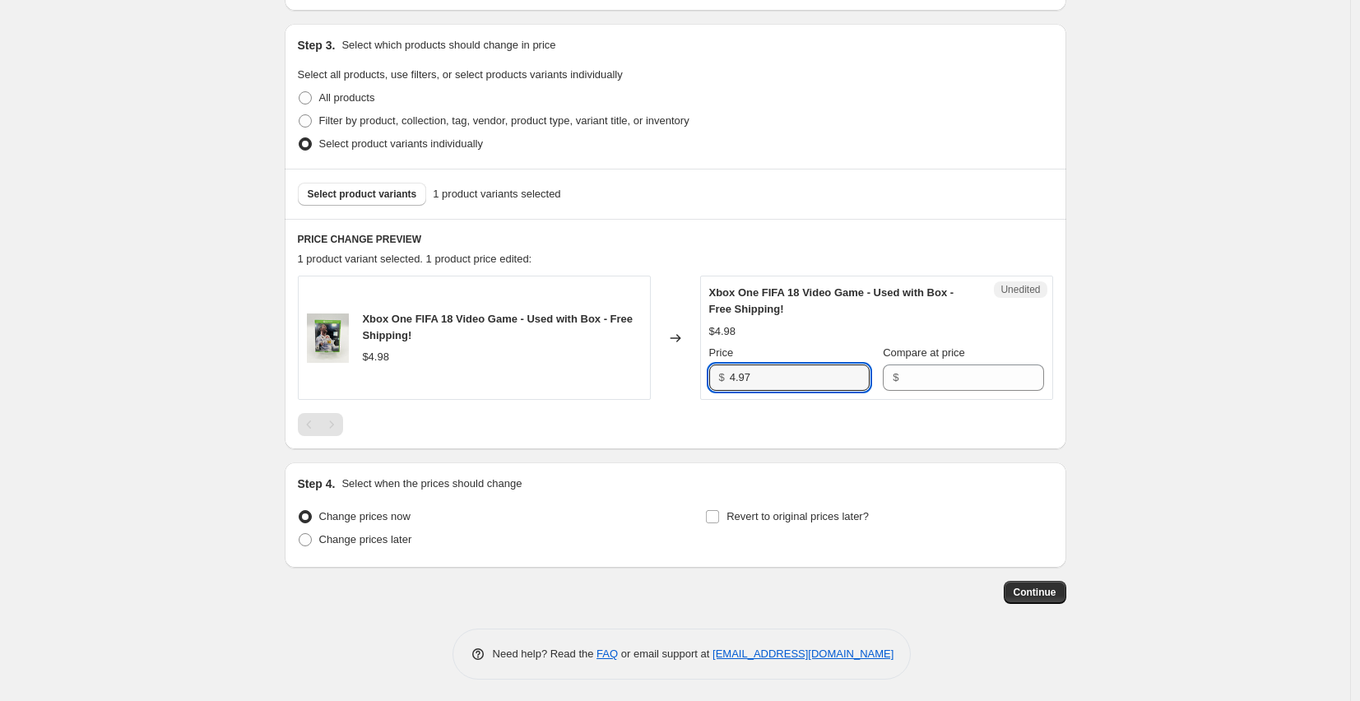
scroll to position [331, 0]
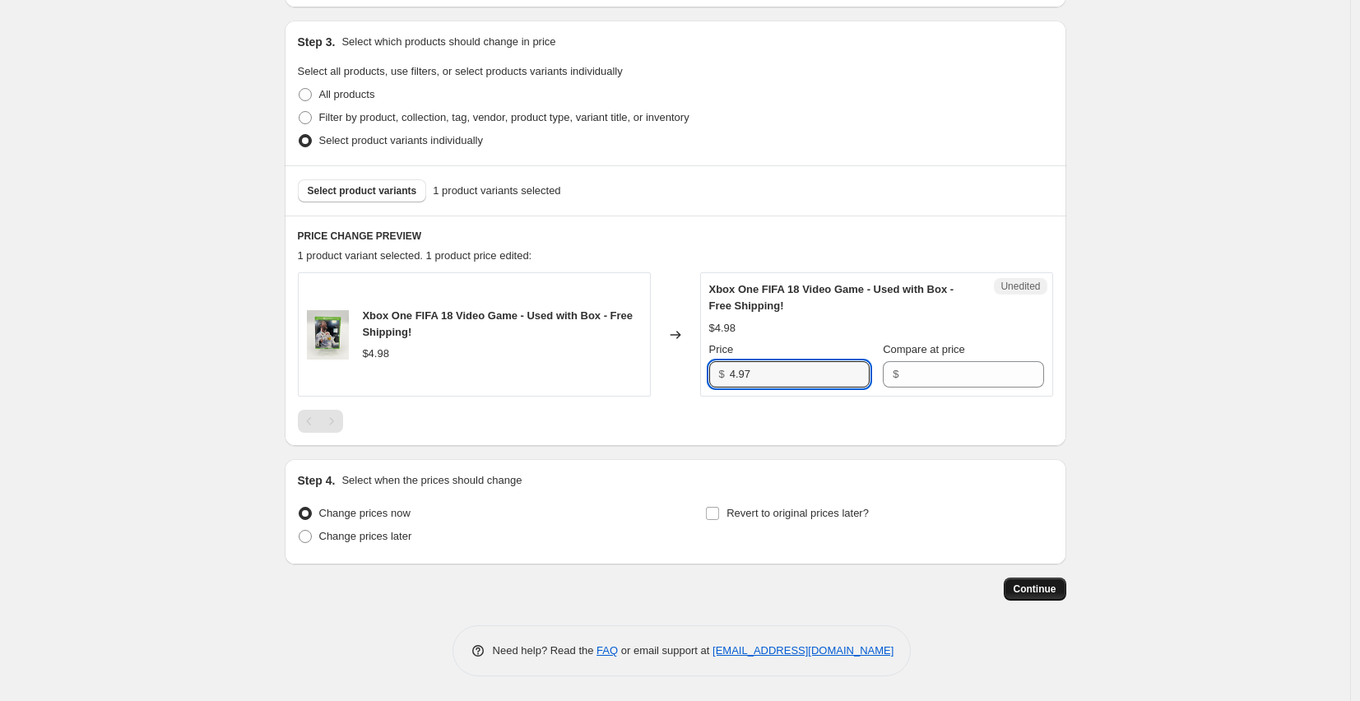
type input "4.97"
click at [1056, 592] on span "Continue" at bounding box center [1034, 588] width 43 height 13
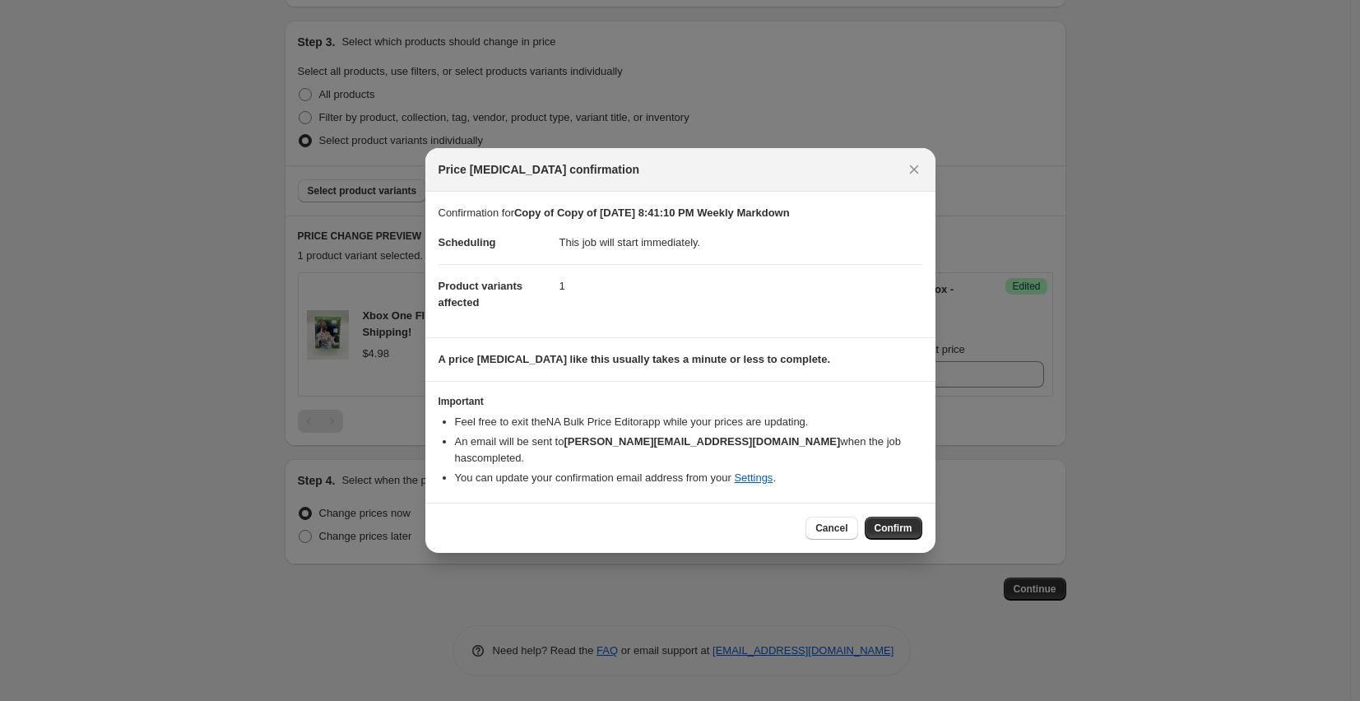
click at [897, 526] on button "Confirm" at bounding box center [893, 528] width 58 height 23
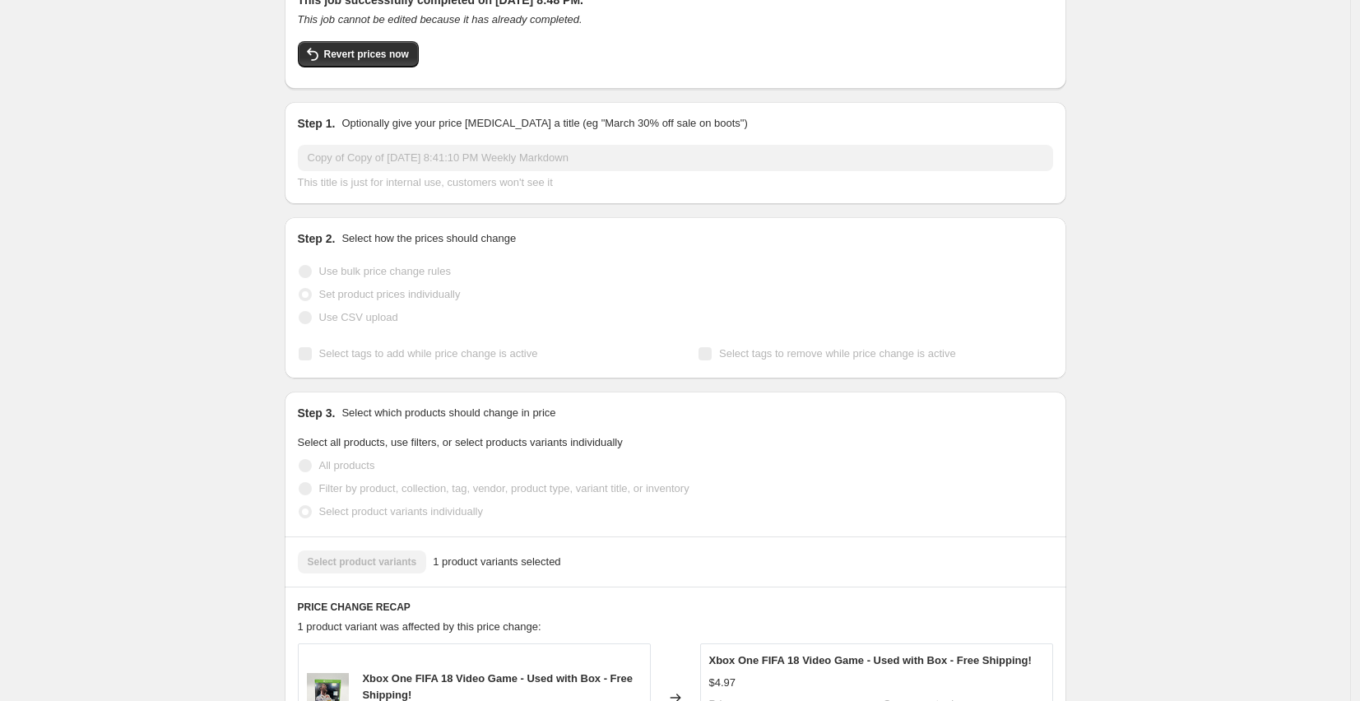
scroll to position [435, 0]
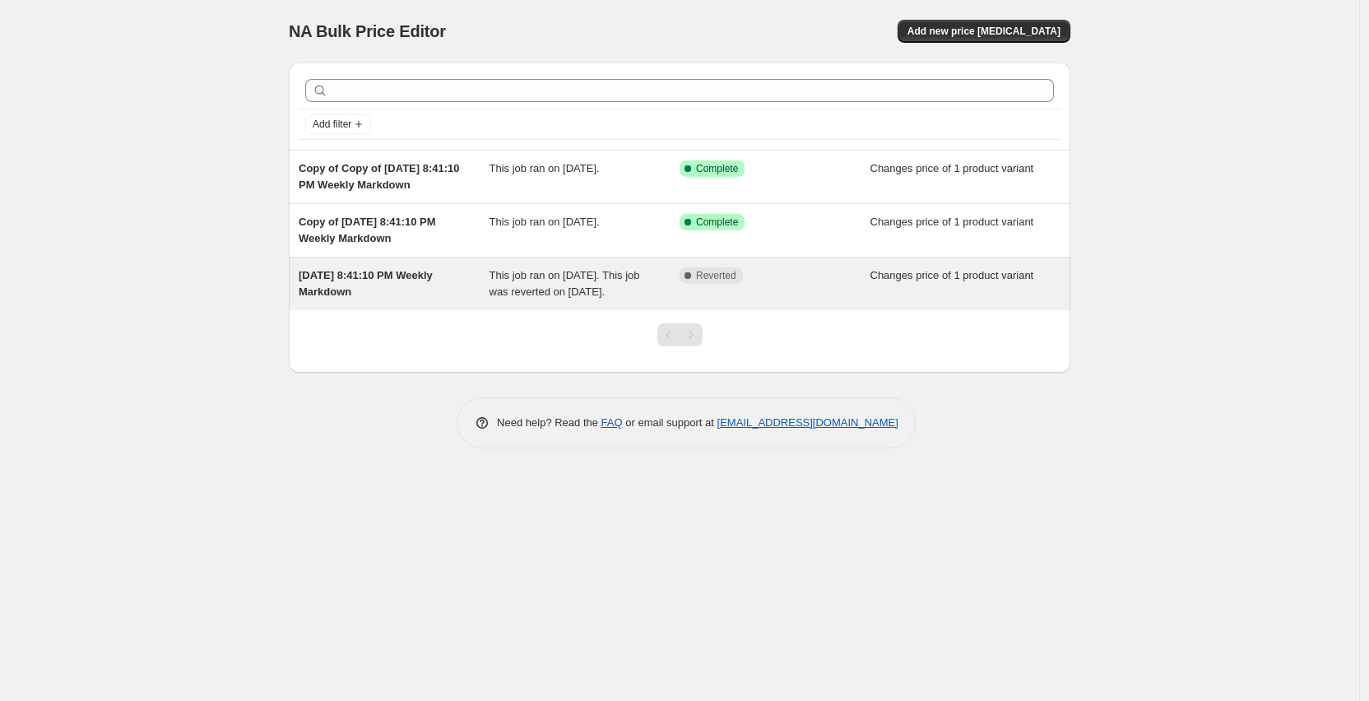
click at [866, 281] on div "Complete Reverted" at bounding box center [774, 283] width 191 height 33
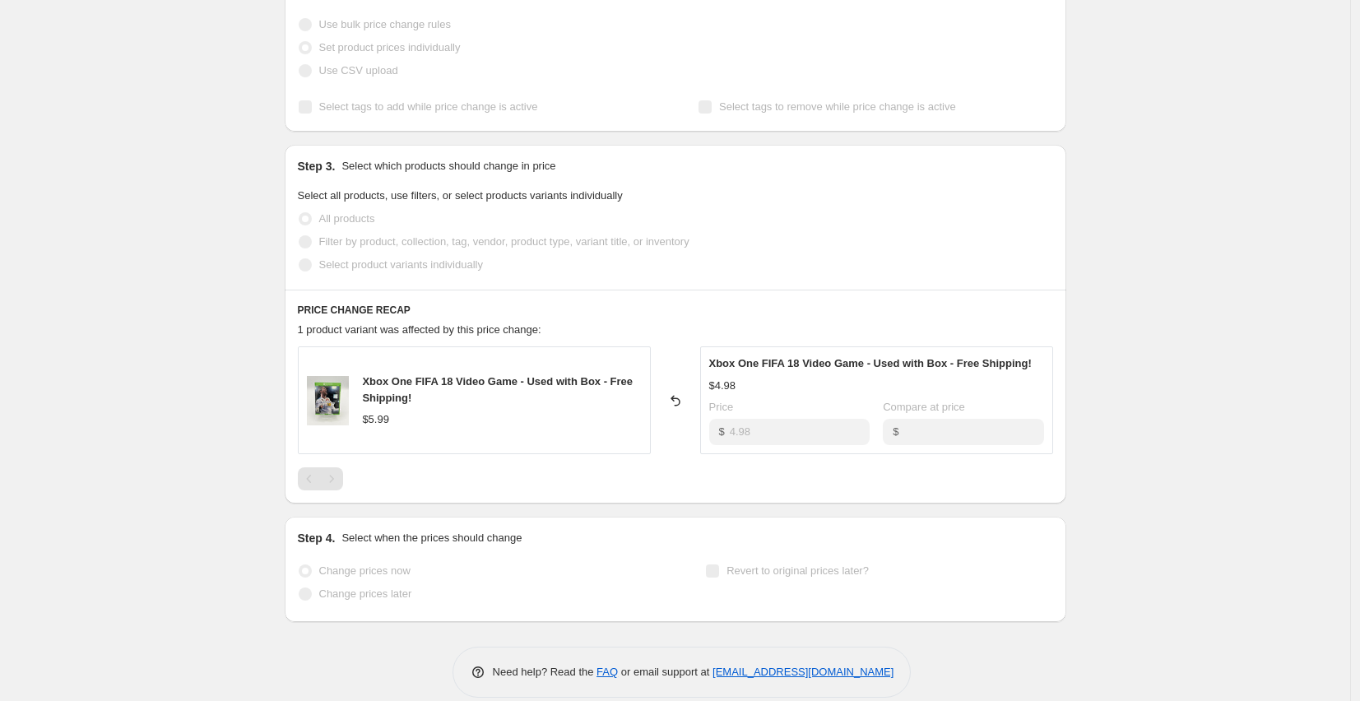
scroll to position [337, 0]
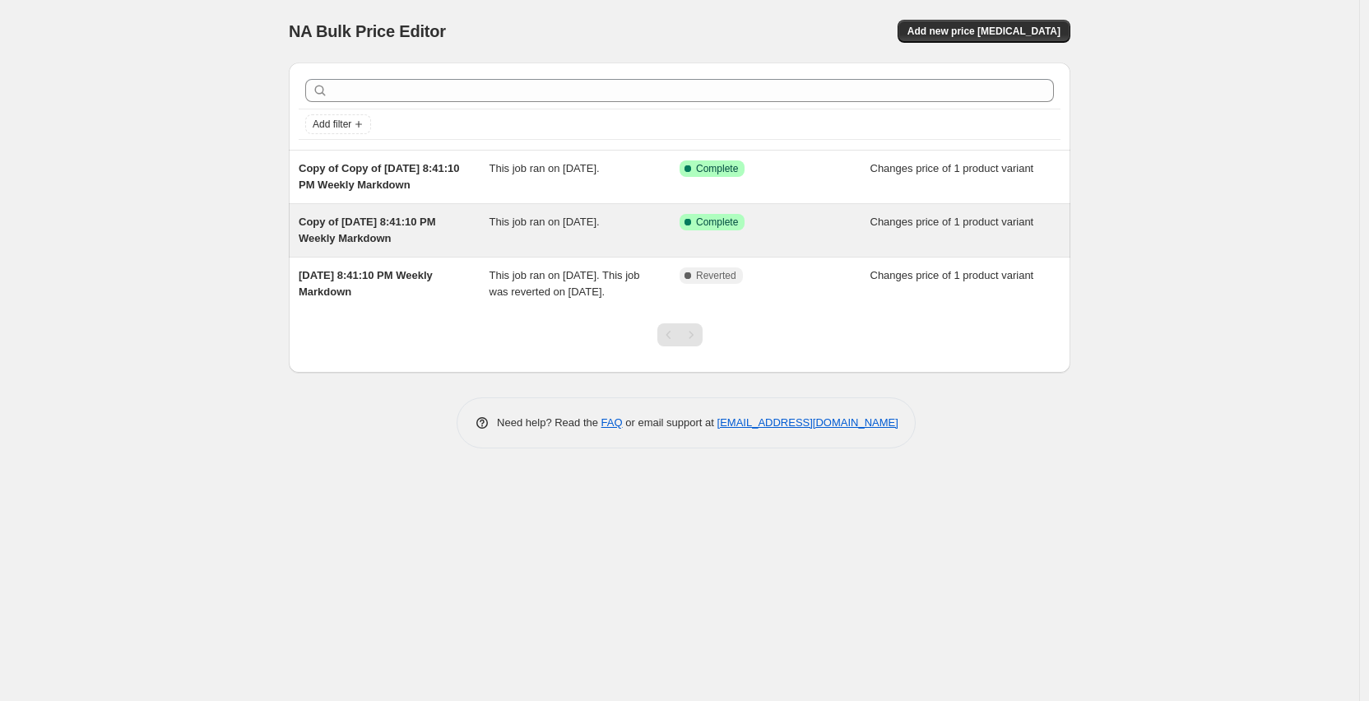
click at [567, 220] on span "This job ran on [DATE]." at bounding box center [544, 221] width 110 height 12
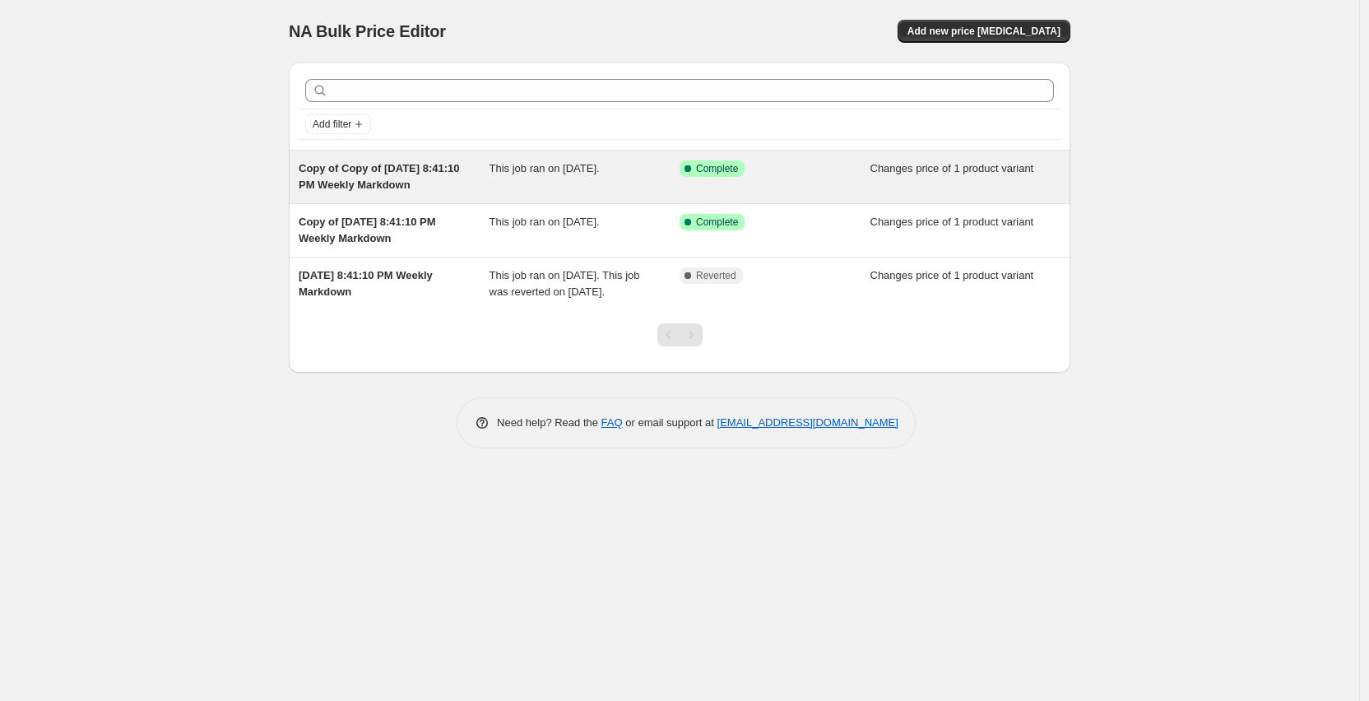
click at [546, 175] on div "This job ran on [DATE]." at bounding box center [584, 176] width 191 height 33
click at [472, 178] on div "Copy of Copy of [DATE] 8:41:10 PM Weekly Markdown" at bounding box center [394, 176] width 191 height 33
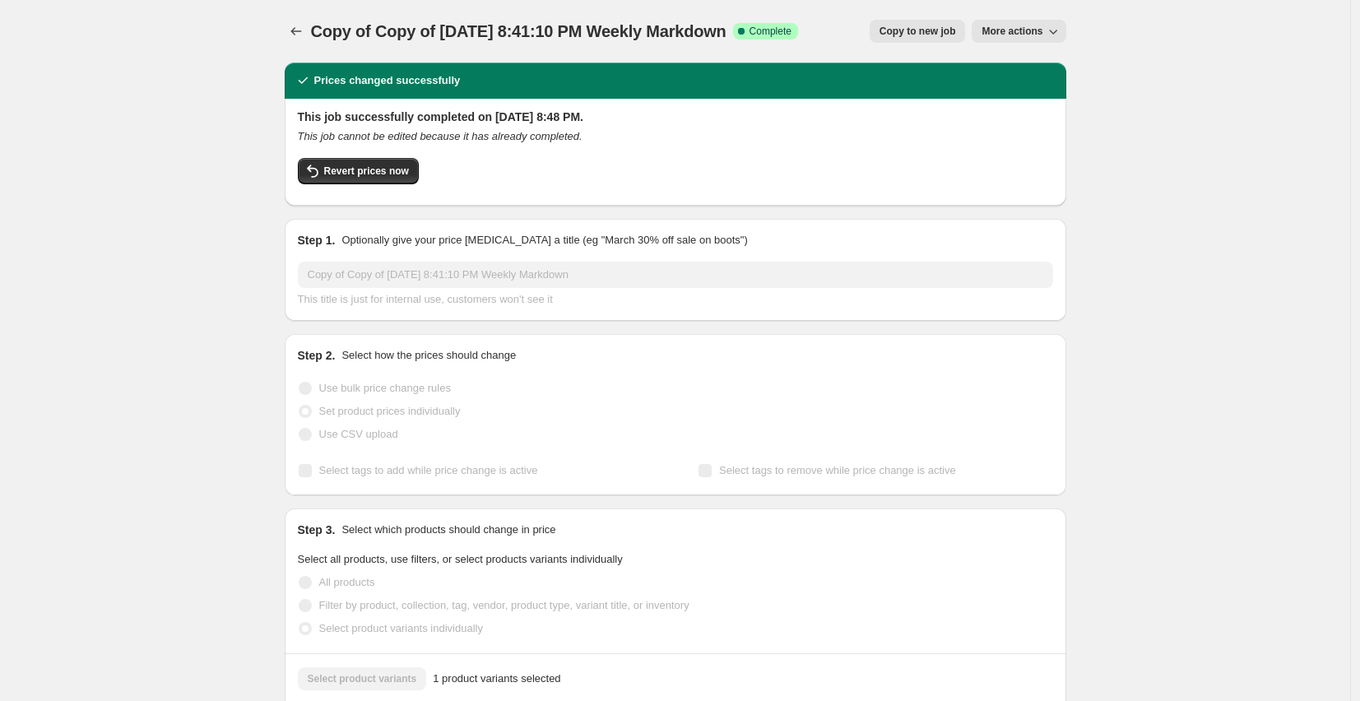
scroll to position [435, 0]
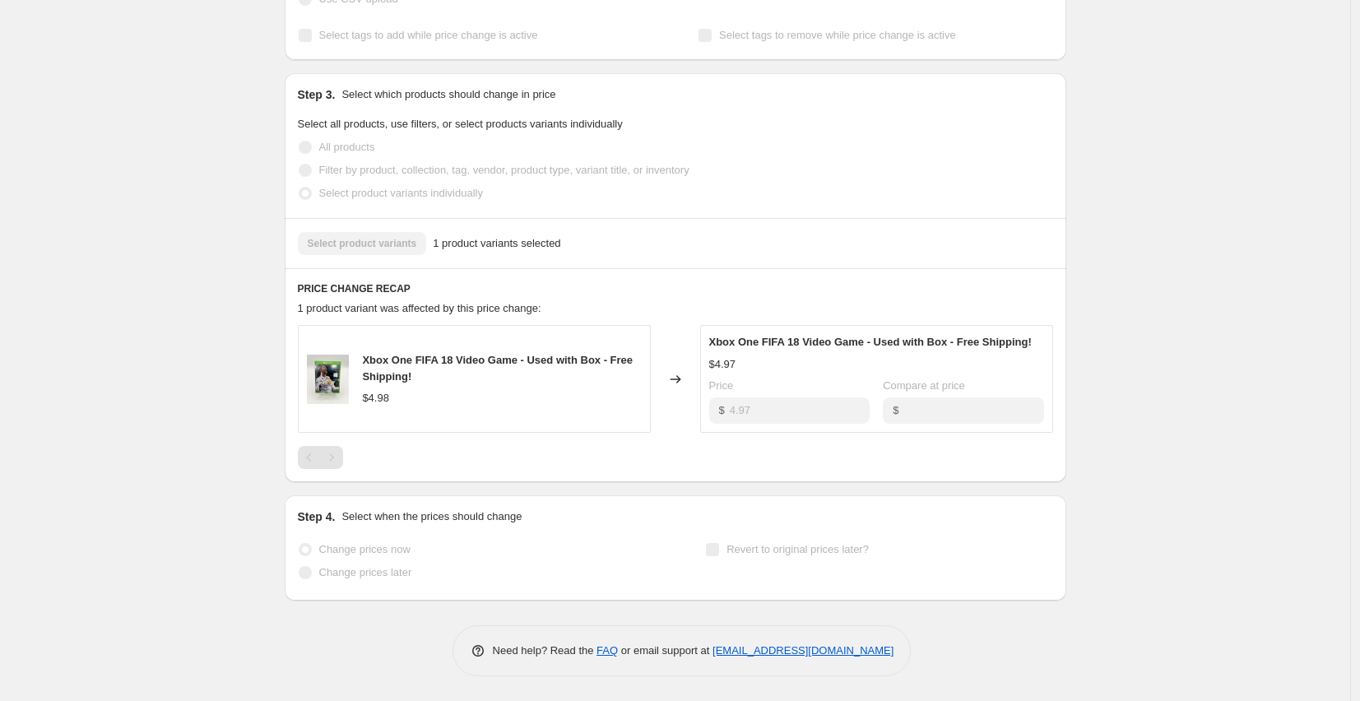
drag, startPoint x: 1111, startPoint y: 458, endPoint x: 1155, endPoint y: 440, distance: 47.2
click at [1111, 458] on div "Copy of Copy of [DATE] 8:41:10 PM Weekly Markdown. This page is ready Copy of C…" at bounding box center [675, 133] width 1350 height 1136
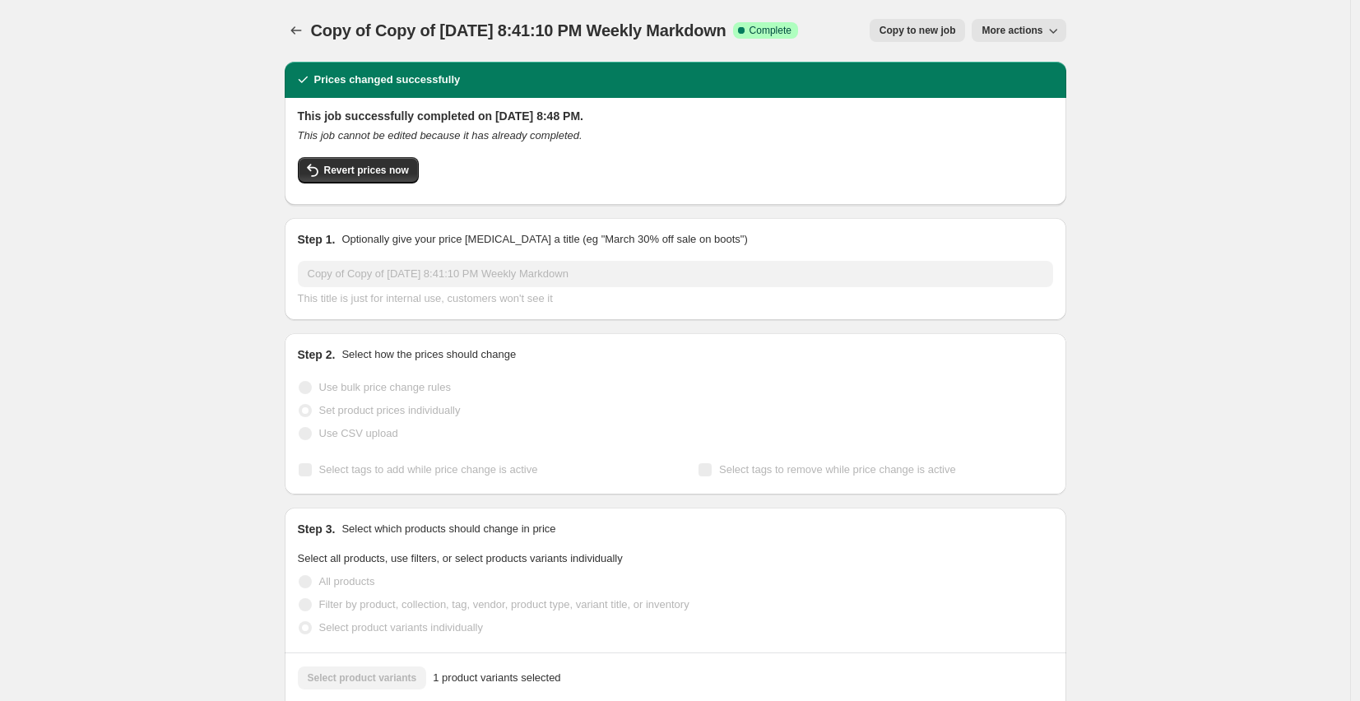
scroll to position [0, 0]
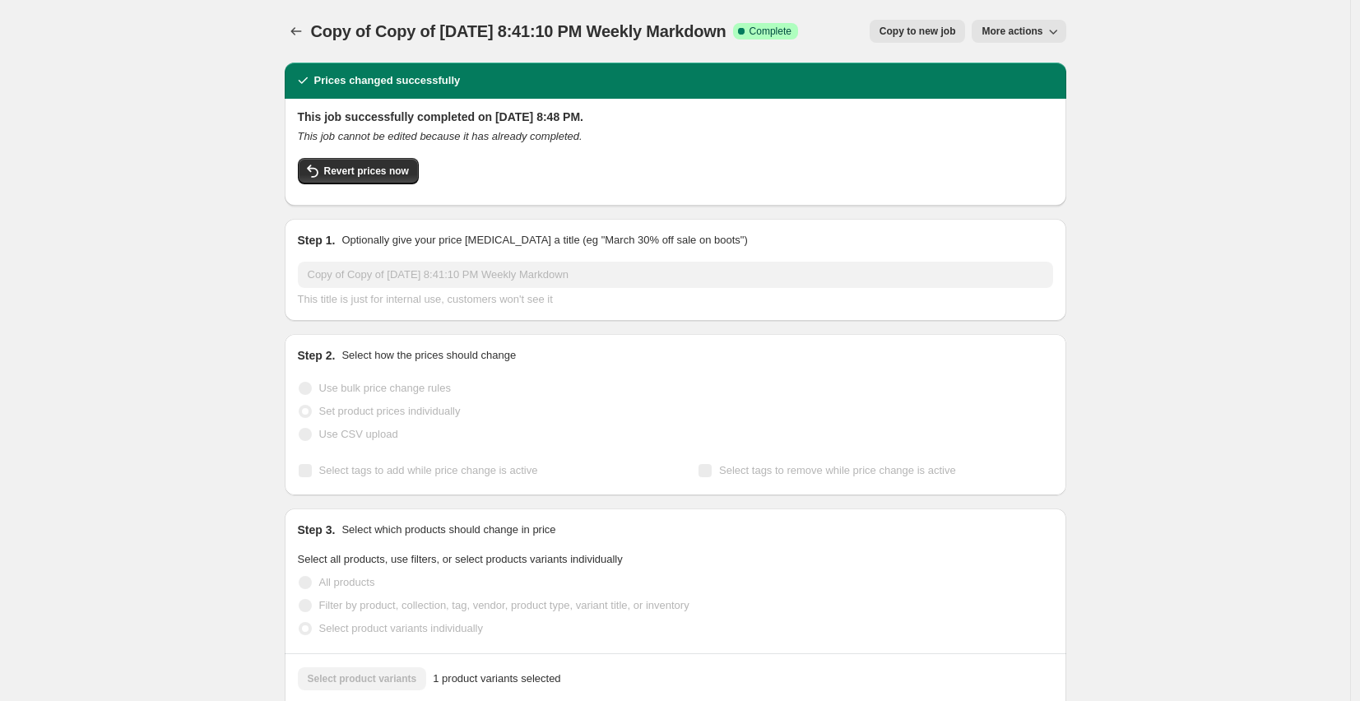
click at [1036, 29] on span "More actions" at bounding box center [1011, 31] width 61 height 13
click at [1050, 98] on span "Export Recap CSV" at bounding box center [1030, 93] width 90 height 12
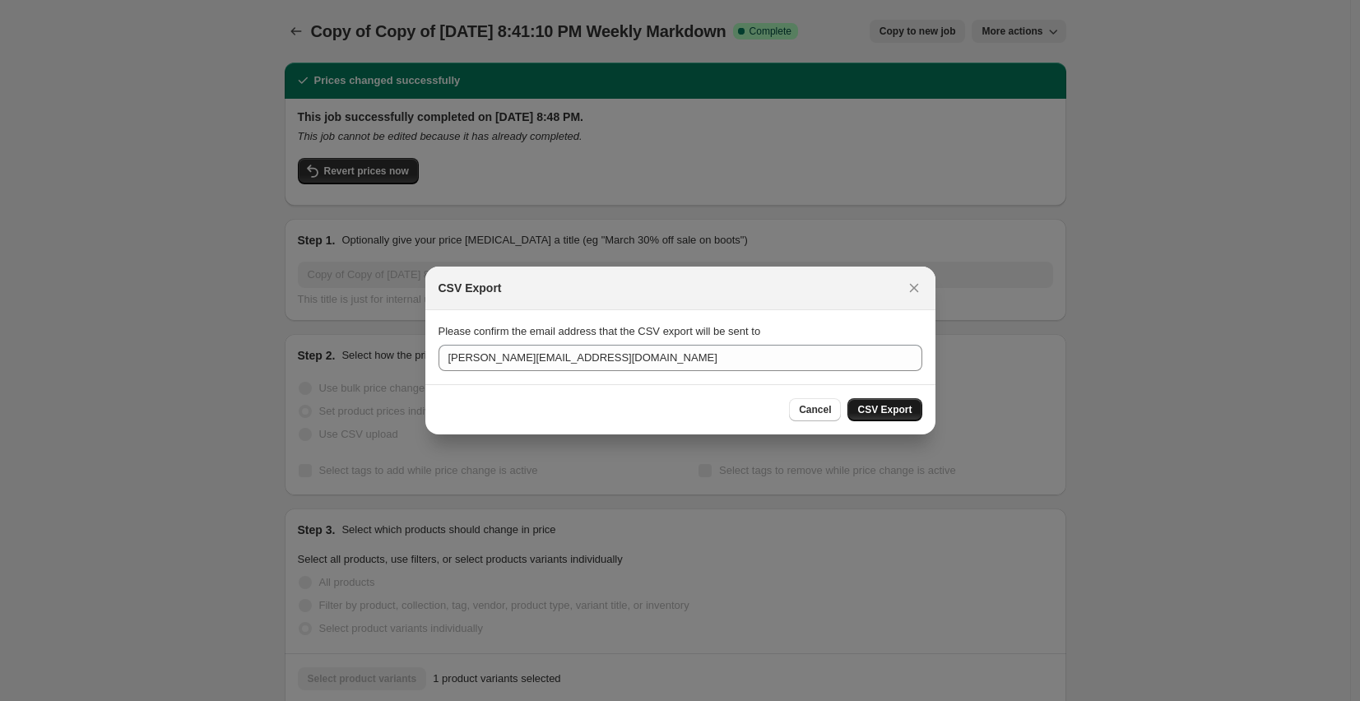
click at [888, 411] on span "CSV Export" at bounding box center [884, 409] width 54 height 13
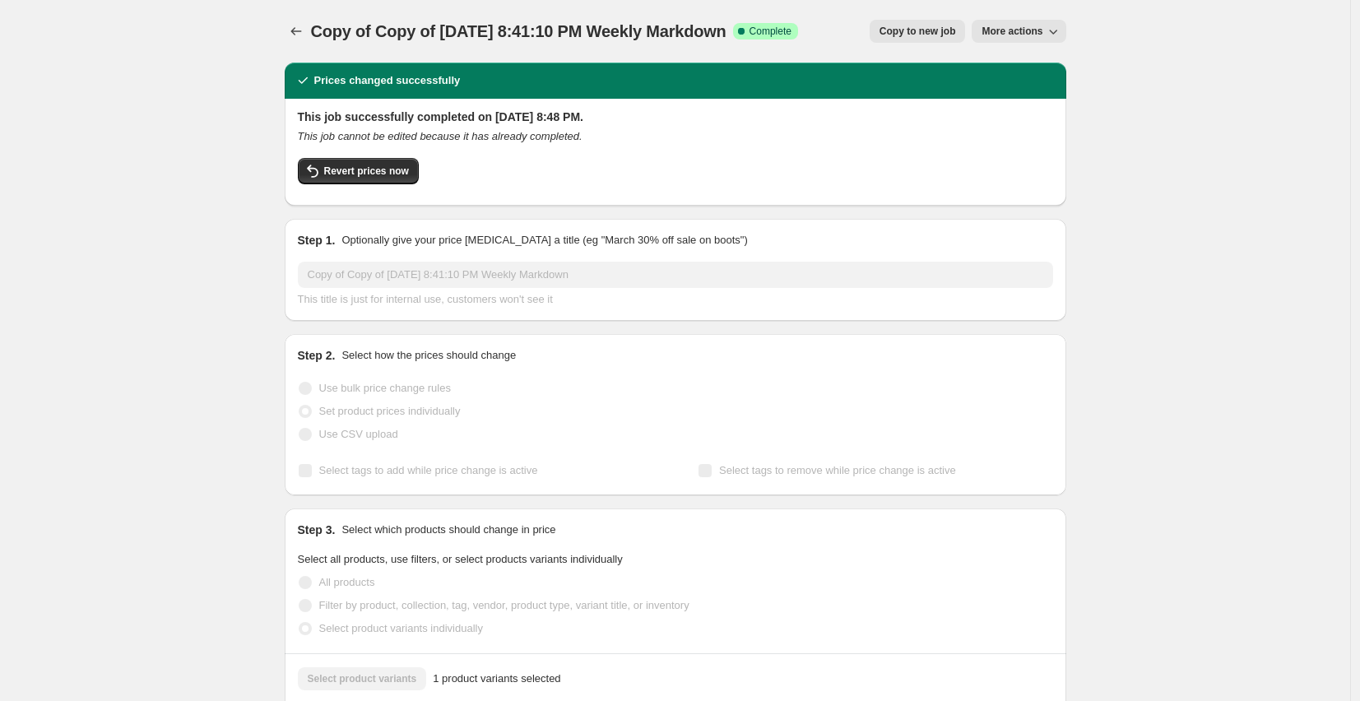
click at [1012, 34] on span "More actions" at bounding box center [1011, 31] width 61 height 13
click at [296, 38] on icon "Price change jobs" at bounding box center [296, 31] width 16 height 16
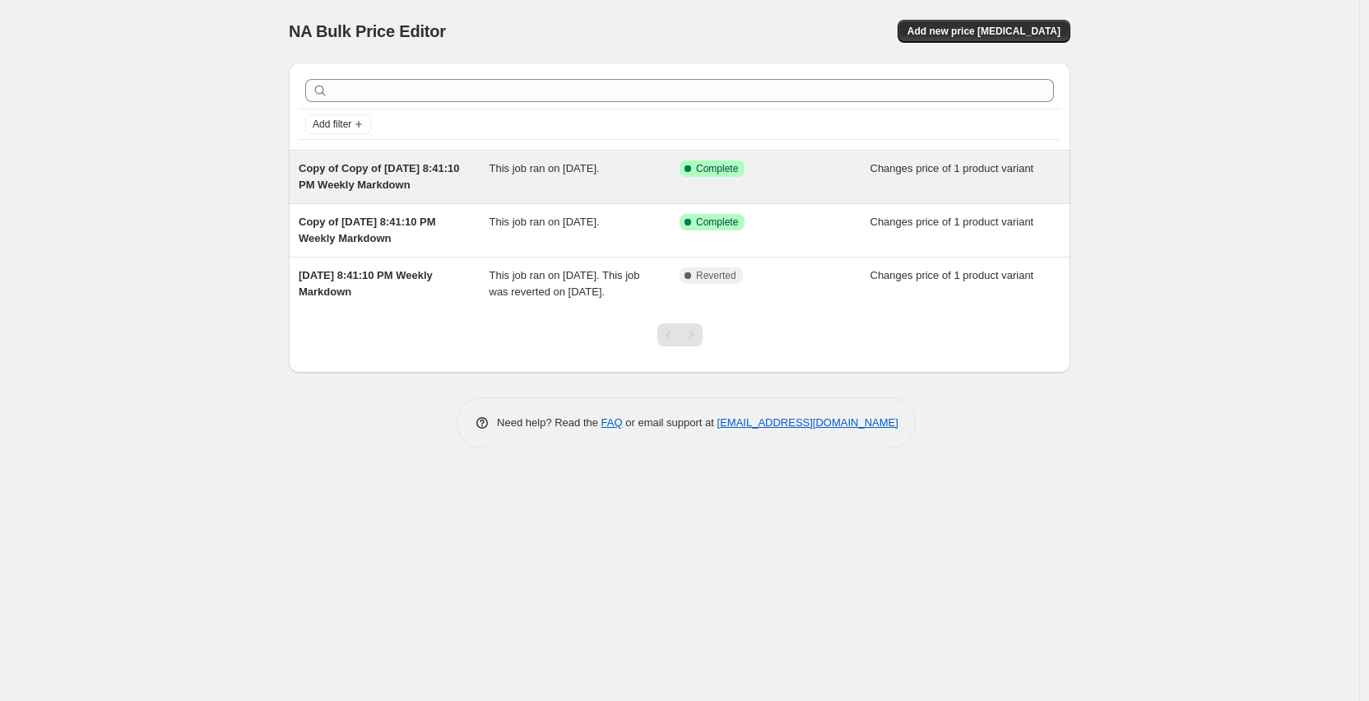
click at [566, 183] on div "This job ran on [DATE]." at bounding box center [584, 176] width 191 height 33
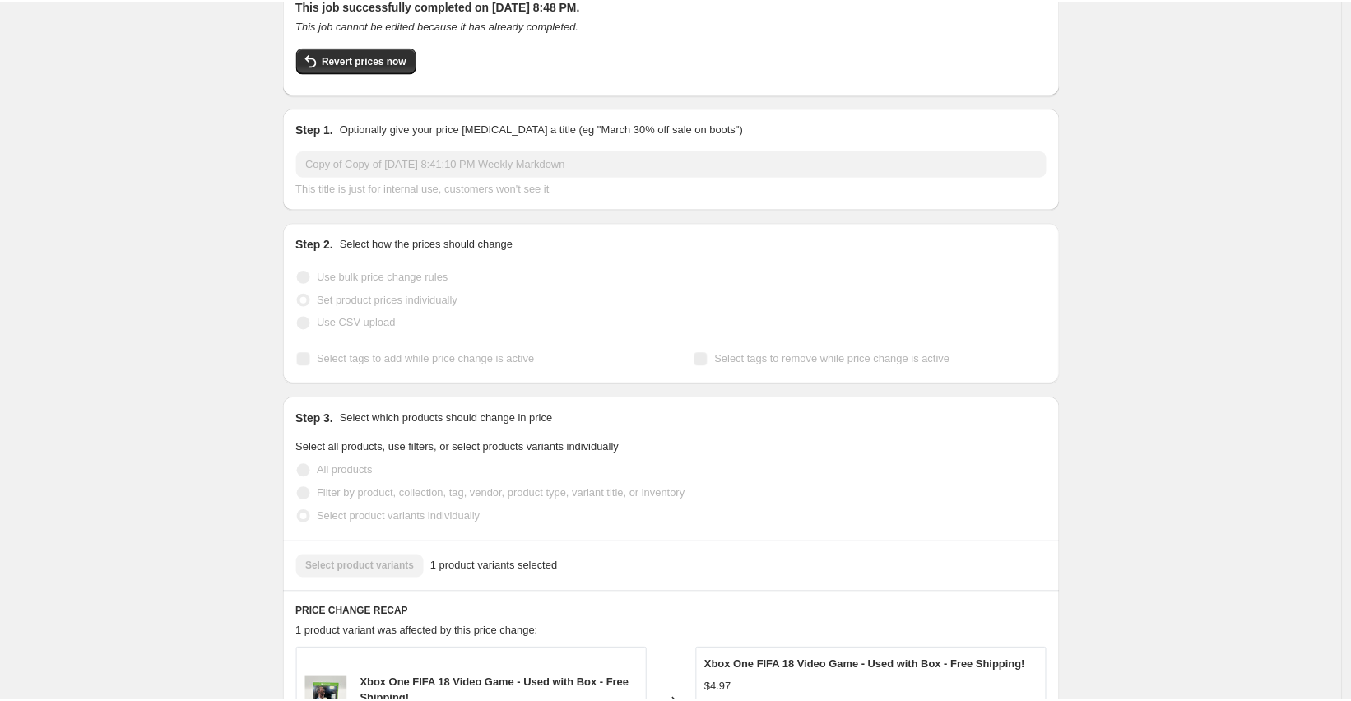
scroll to position [435, 0]
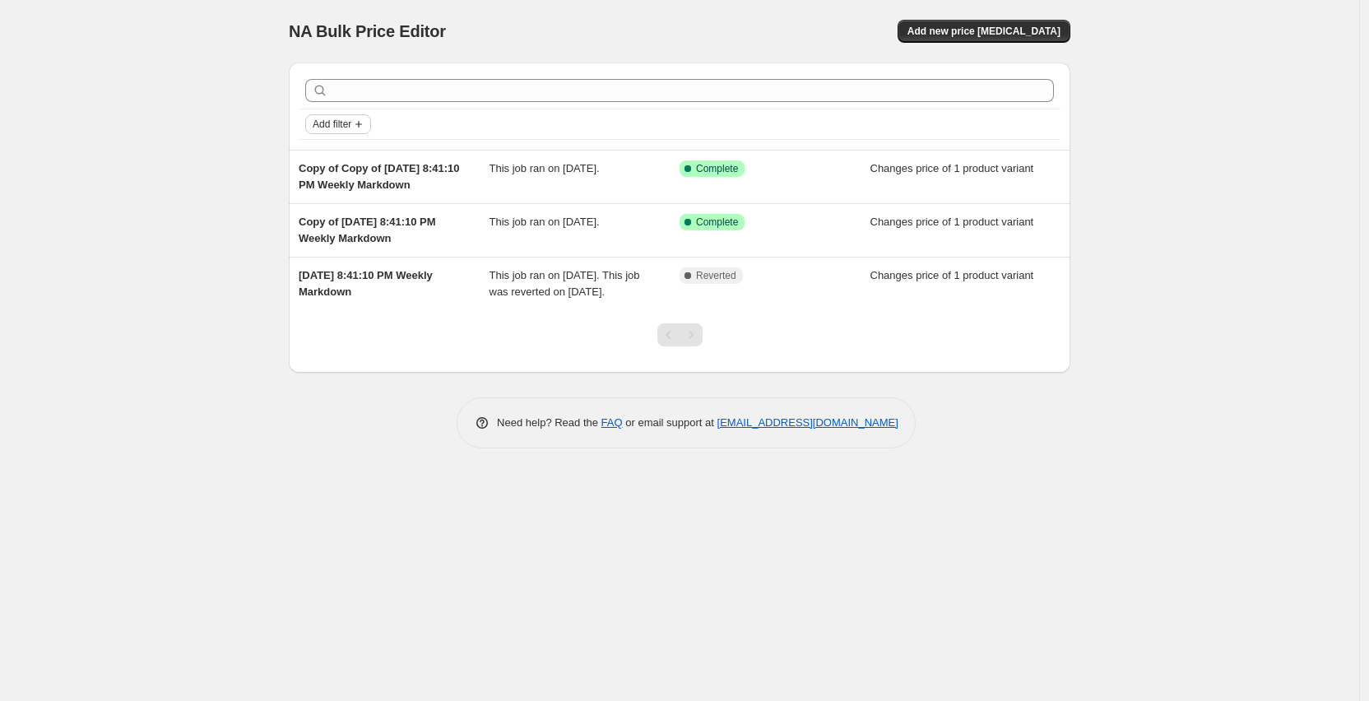
click at [350, 127] on span "Add filter" at bounding box center [332, 124] width 39 height 13
drag, startPoint x: 429, startPoint y: 121, endPoint x: 438, endPoint y: 121, distance: 9.0
click at [429, 121] on div "Add filter" at bounding box center [679, 124] width 748 height 20
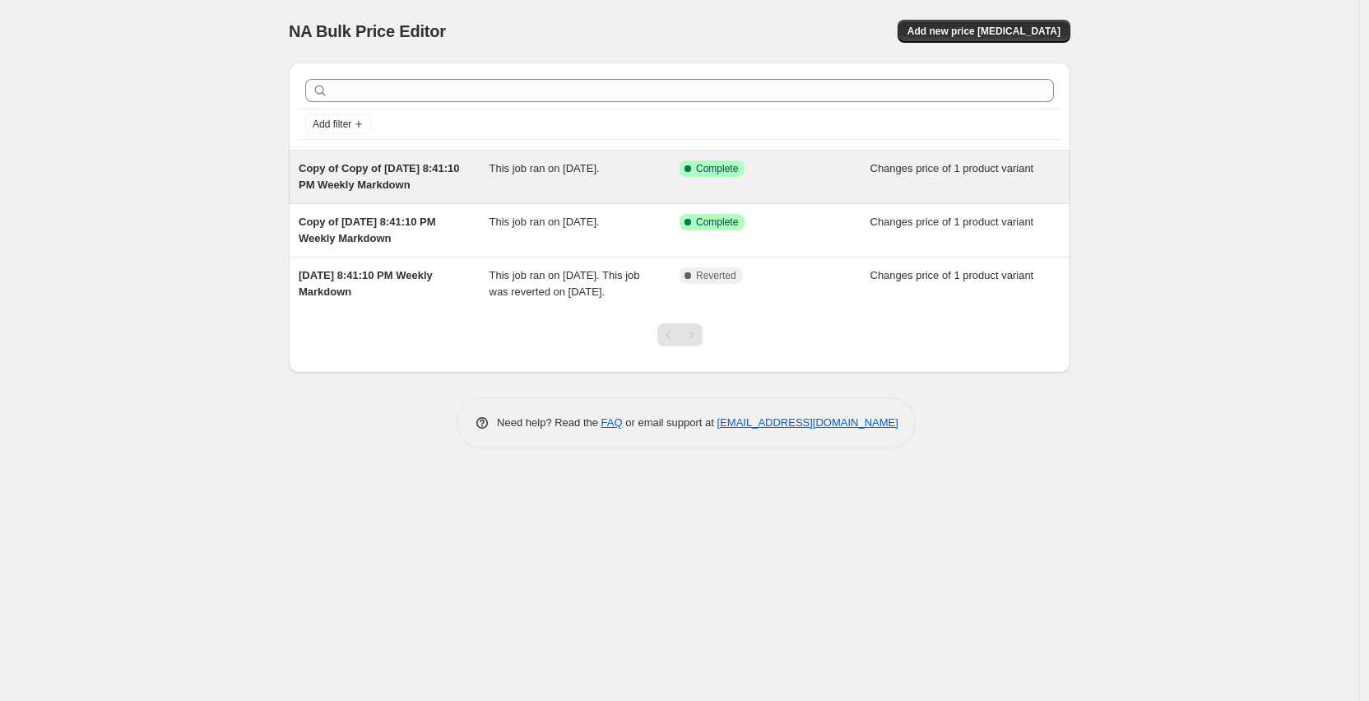
click at [527, 174] on span "This job ran on [DATE]." at bounding box center [544, 168] width 110 height 12
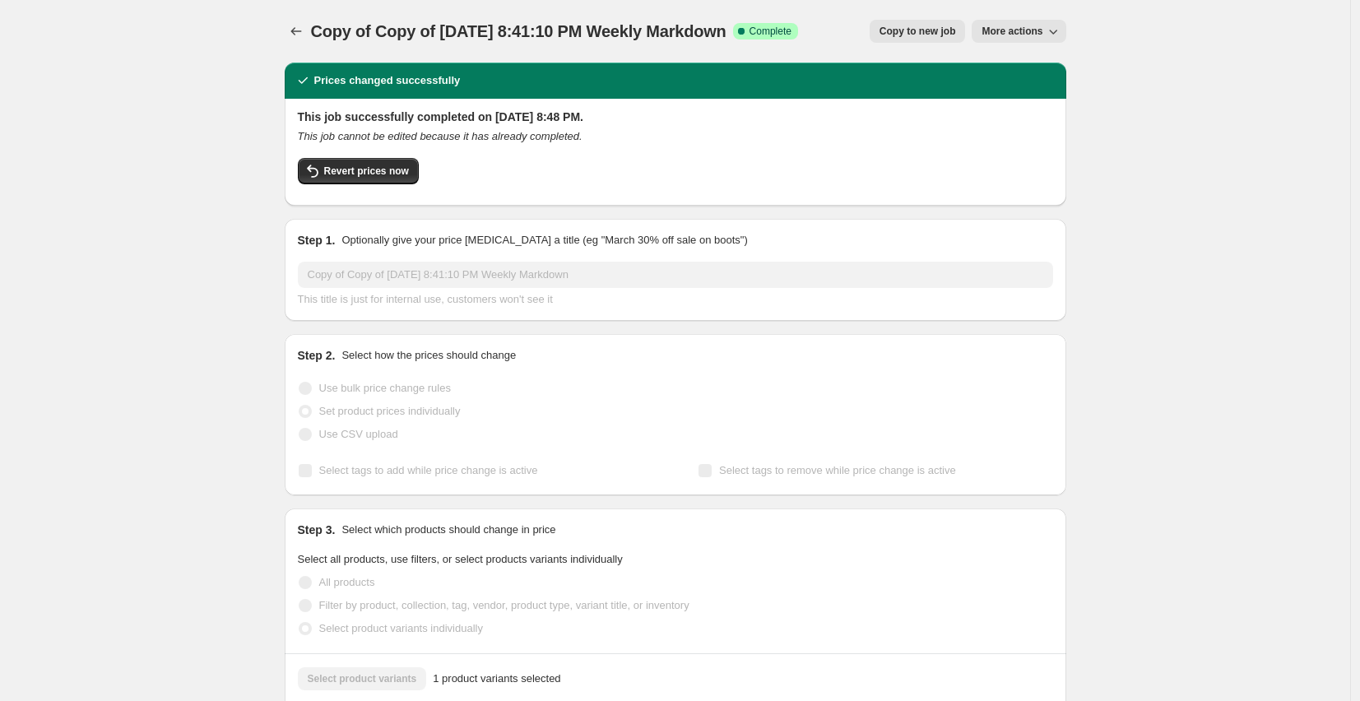
drag, startPoint x: 175, startPoint y: 49, endPoint x: 185, endPoint y: 48, distance: 9.9
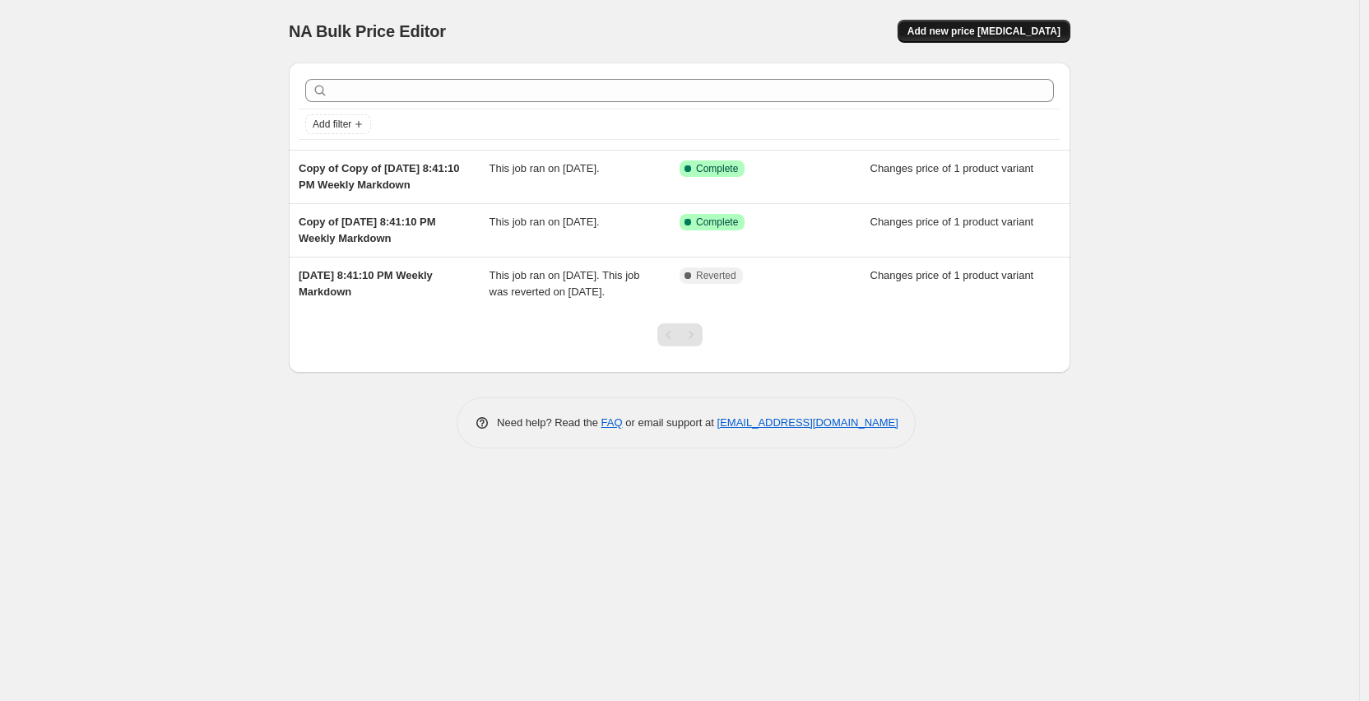
click at [986, 33] on span "Add new price [MEDICAL_DATA]" at bounding box center [983, 31] width 153 height 13
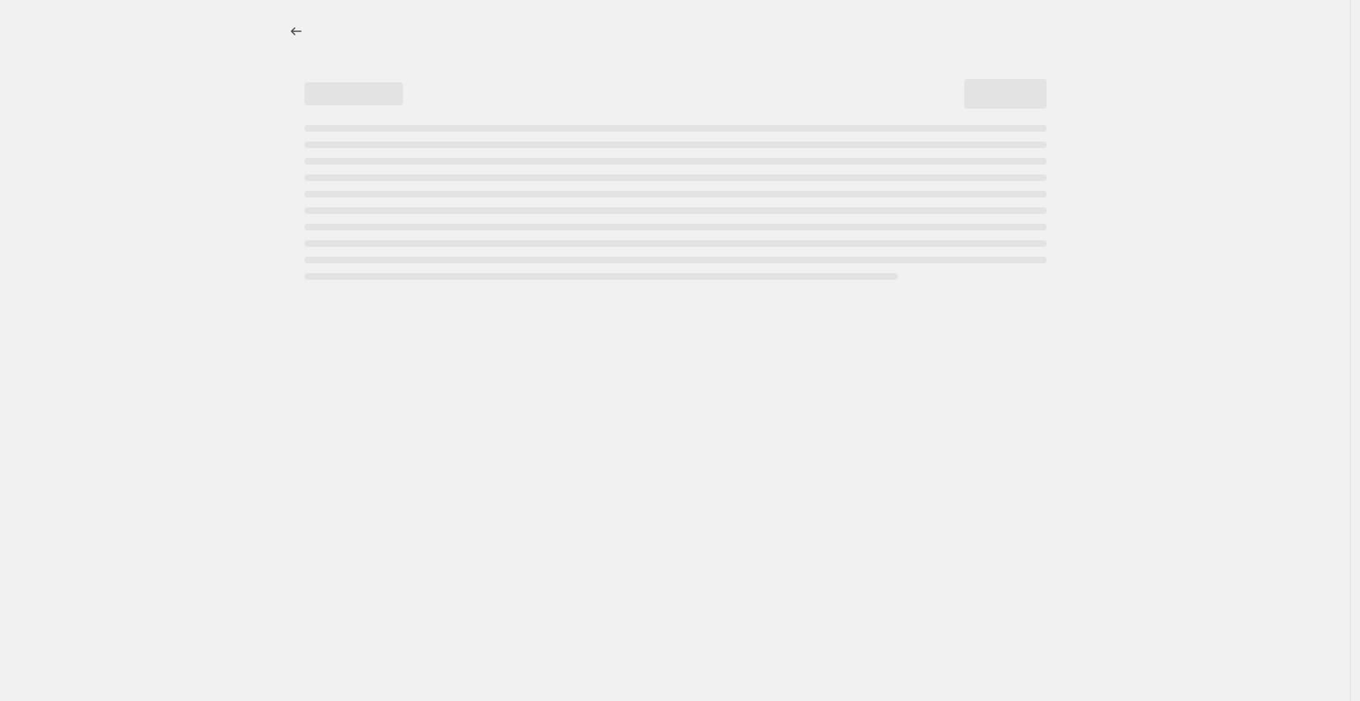
select select "percentage"
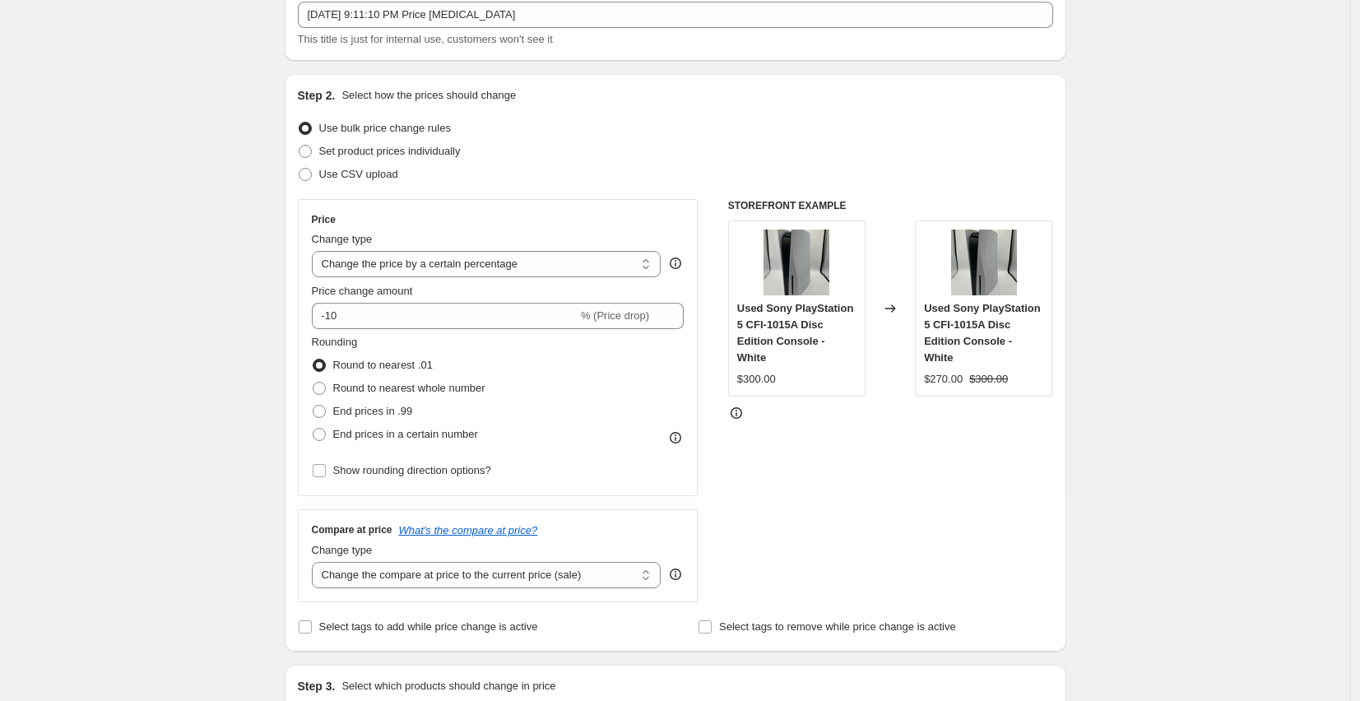
scroll to position [116, 0]
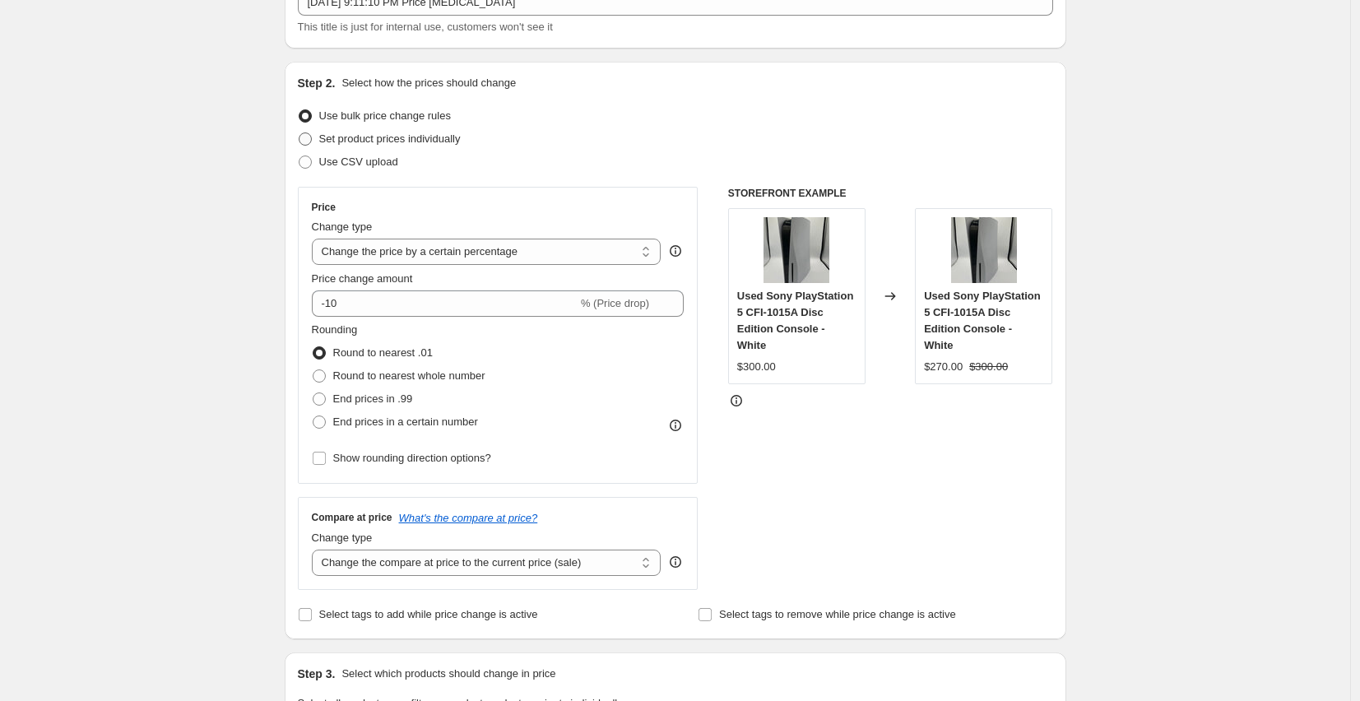
click at [311, 140] on span at bounding box center [305, 138] width 13 height 13
click at [299, 133] on input "Set product prices individually" at bounding box center [299, 132] width 1 height 1
radio input "true"
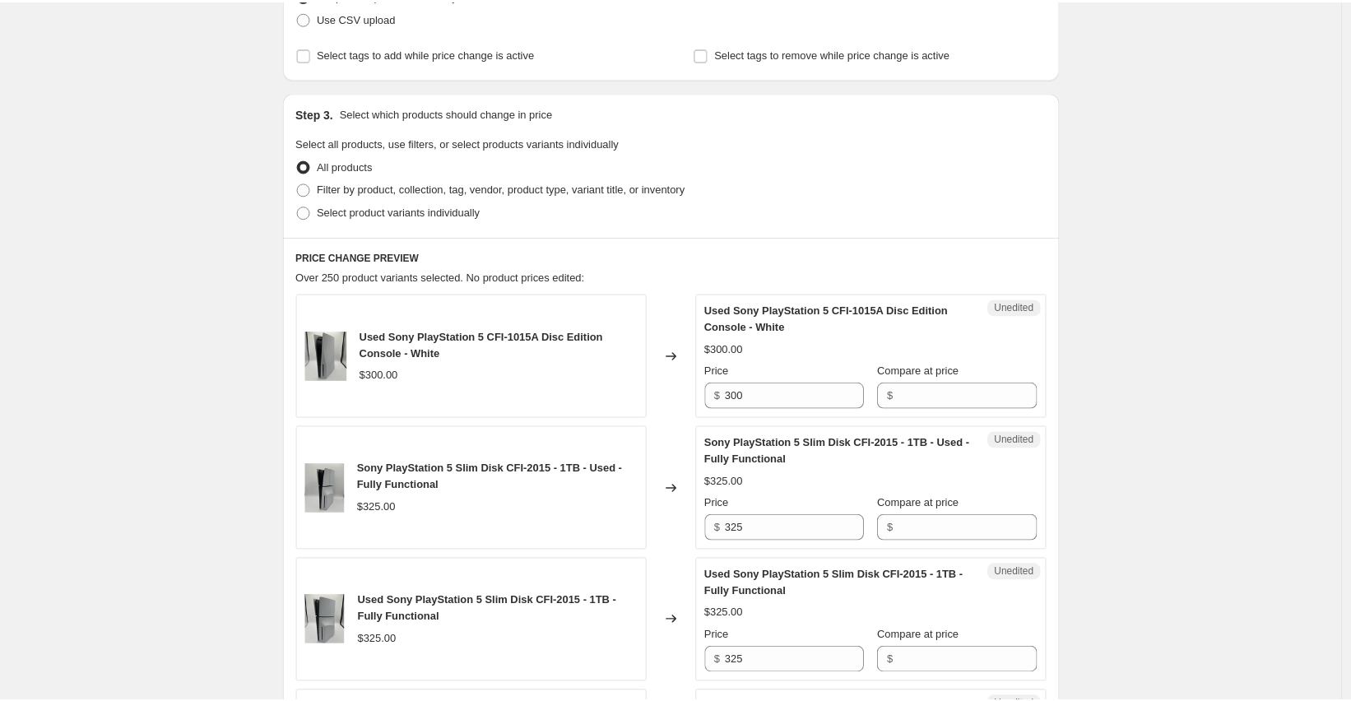
scroll to position [313, 0]
